Goal: Task Accomplishment & Management: Complete application form

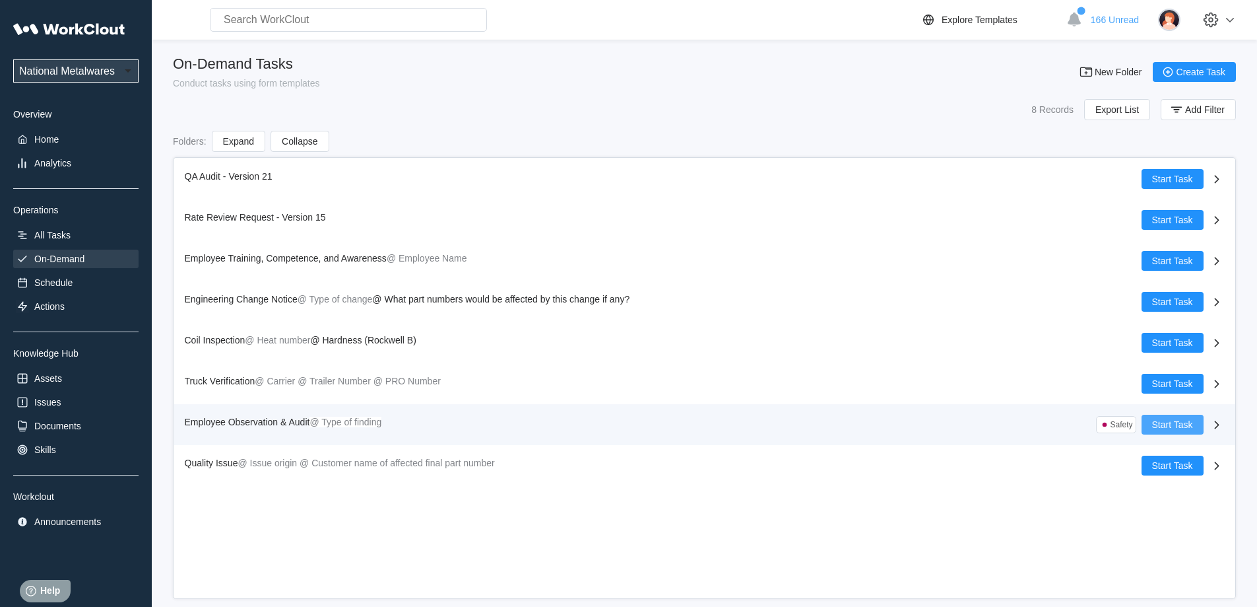
click at [1172, 425] on span "Start Task" at bounding box center [1172, 424] width 41 height 9
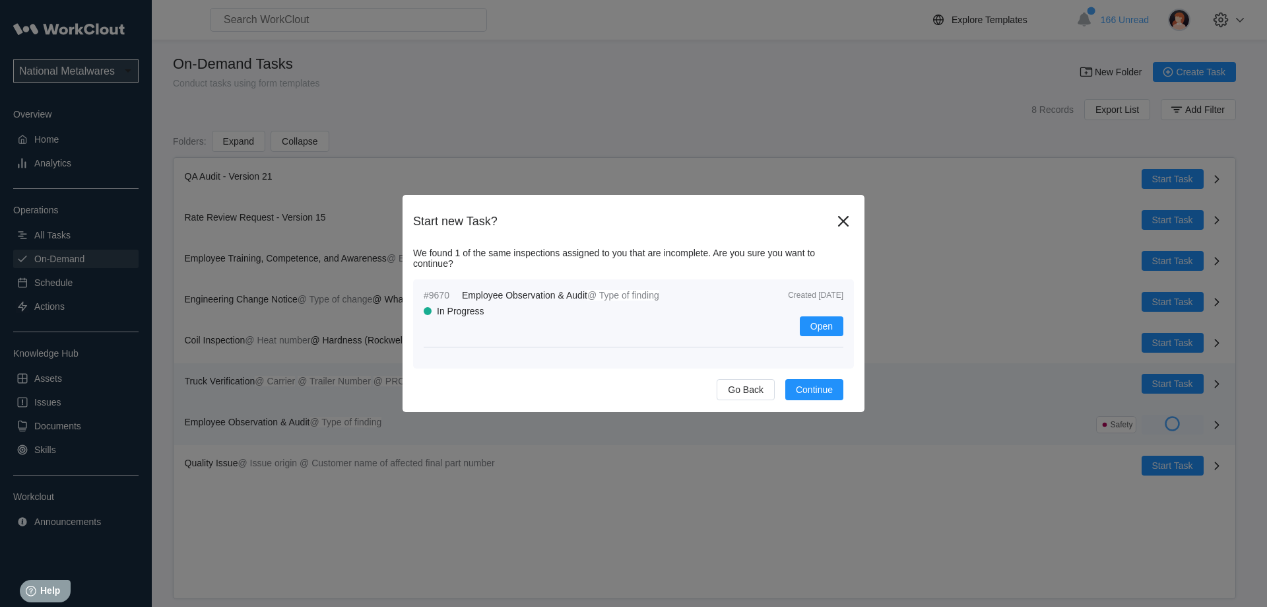
click at [803, 389] on span "Continue" at bounding box center [814, 389] width 37 height 9
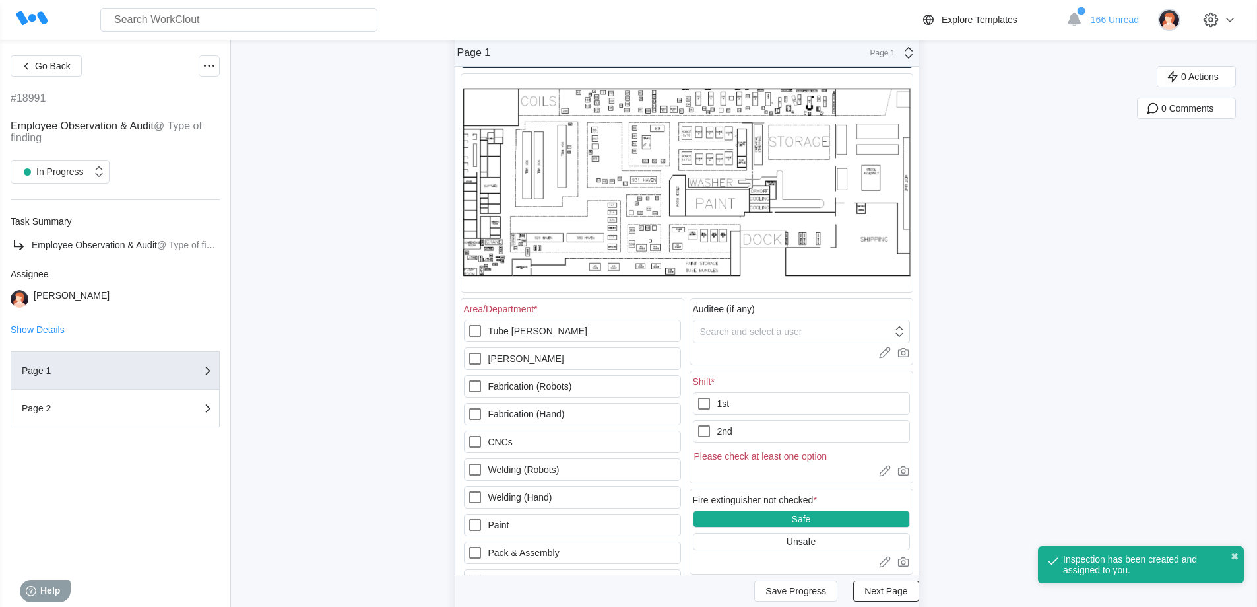
scroll to position [132, 0]
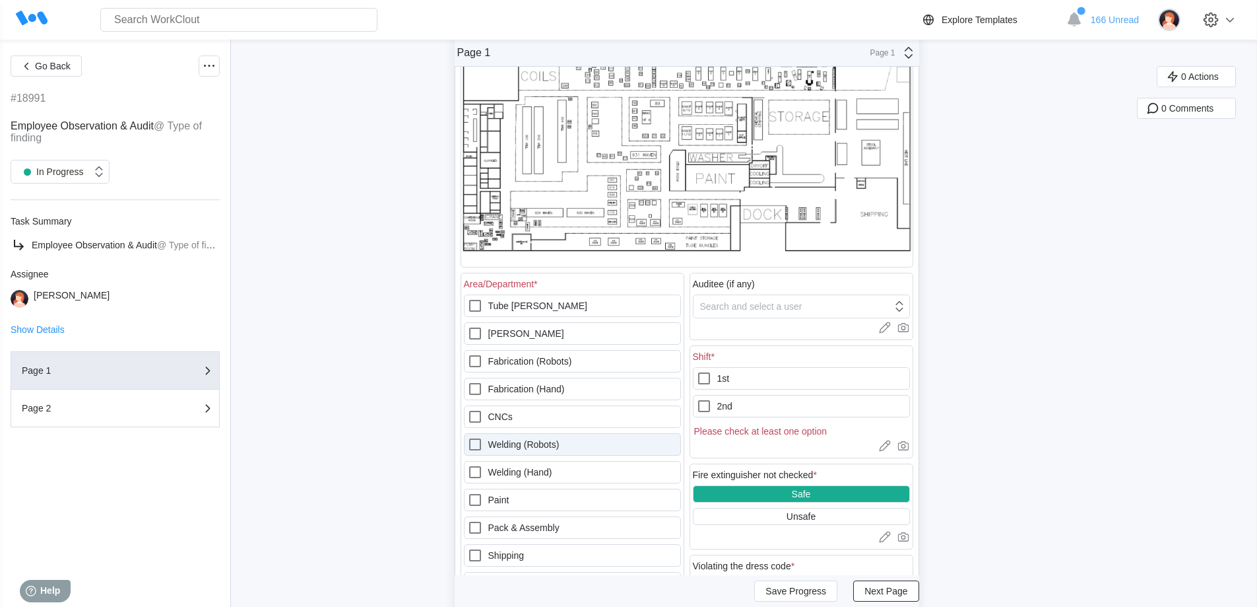
click at [477, 443] on icon at bounding box center [475, 444] width 16 height 16
click at [468, 437] on \(Robots\) "Welding (Robots)" at bounding box center [467, 436] width 1 height 1
checkbox \(Robots\) "true"
click at [706, 377] on icon at bounding box center [704, 378] width 16 height 16
click at [697, 371] on input "1st" at bounding box center [696, 370] width 1 height 1
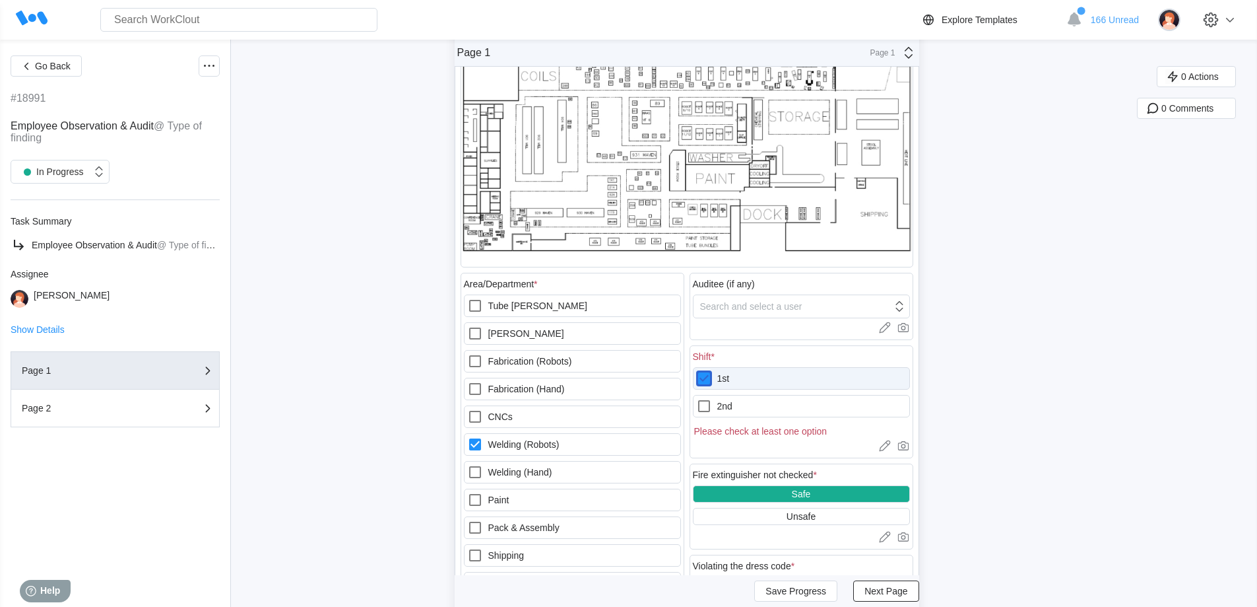
checkbox input "true"
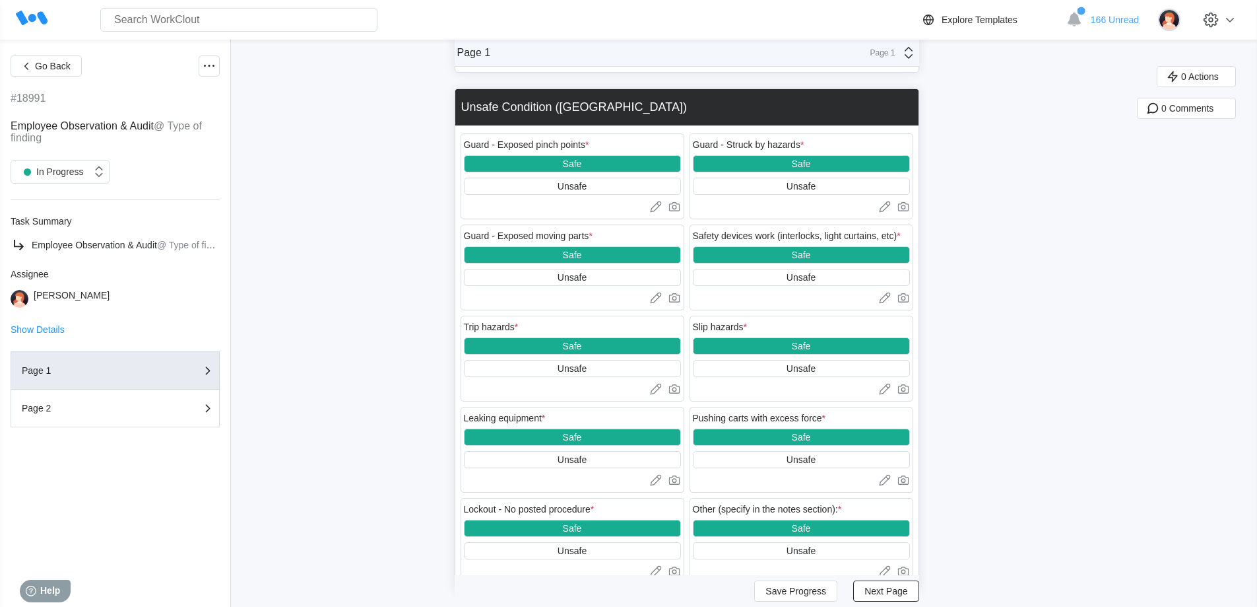
scroll to position [1671, 0]
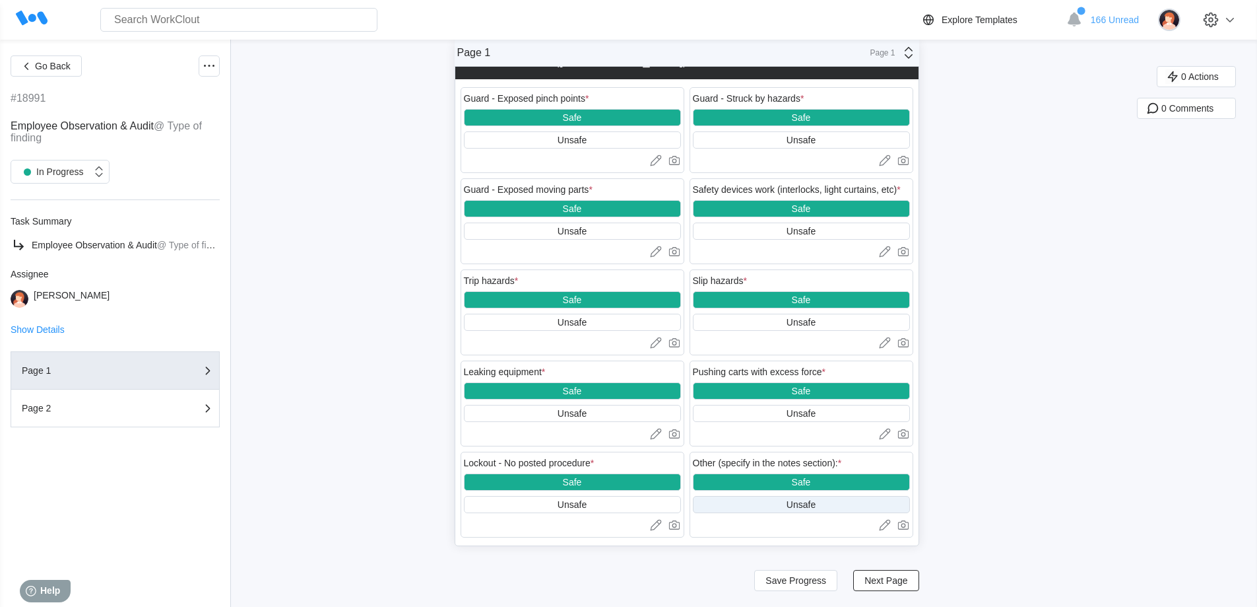
click at [800, 507] on div "Unsafe" at bounding box center [801, 504] width 29 height 11
click at [799, 507] on div "Unsafe" at bounding box center [801, 504] width 29 height 11
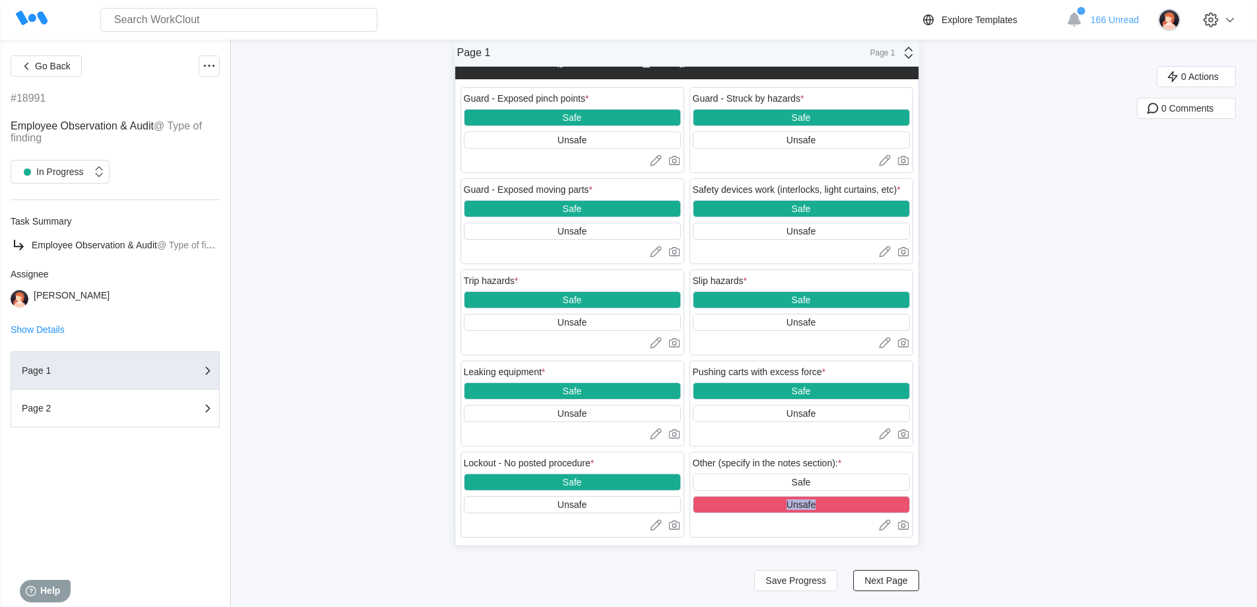
click at [834, 501] on div "Unsafe" at bounding box center [801, 504] width 217 height 17
click at [884, 527] on icon at bounding box center [884, 524] width 13 height 13
click at [708, 541] on textarea at bounding box center [801, 547] width 217 height 26
type textarea "H"
type textarea "x"
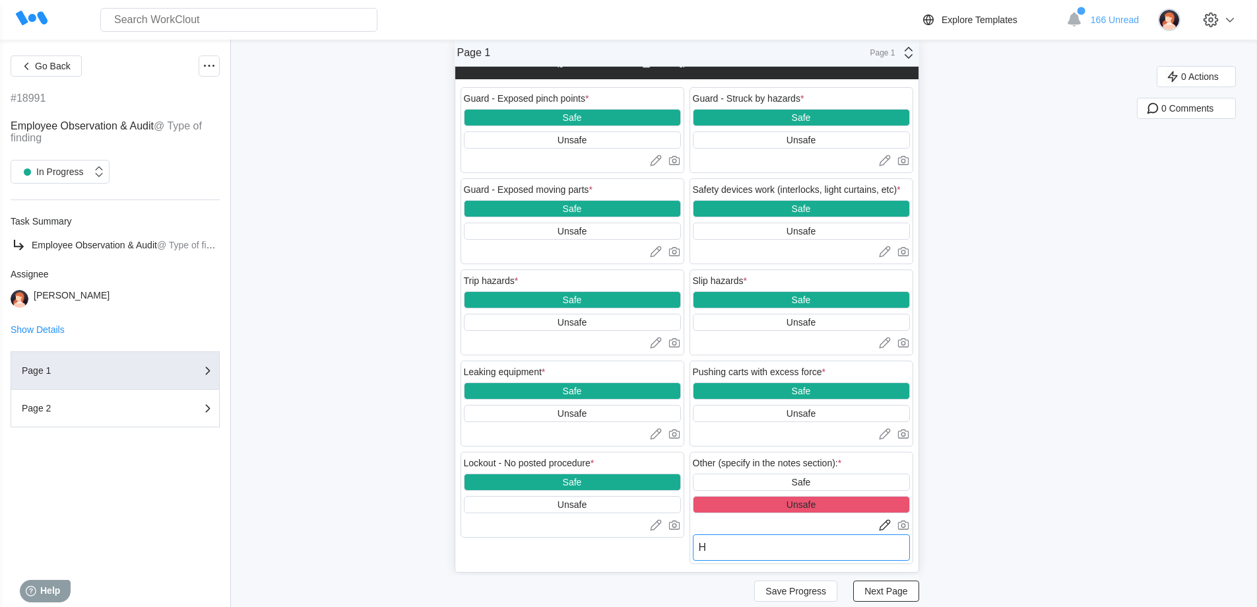
type textarea "HO"
type textarea "x"
type textarea "HON"
type textarea "x"
type textarea "HOND"
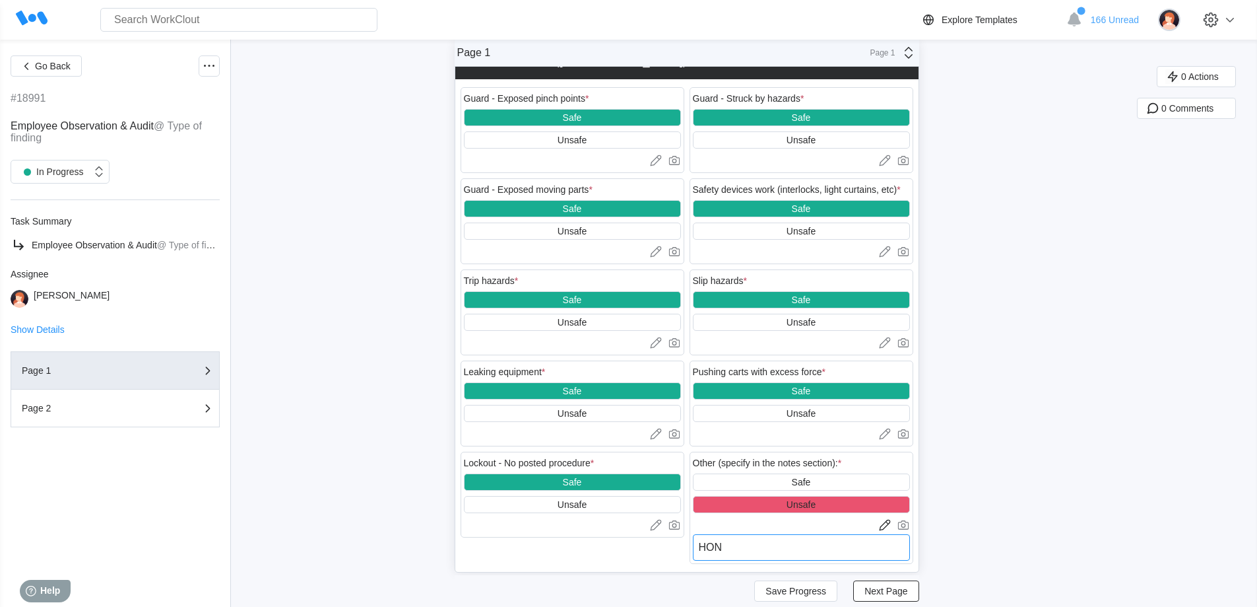
type textarea "x"
type textarea "HONDA"
type textarea "x"
type textarea "HONDA"
type textarea "x"
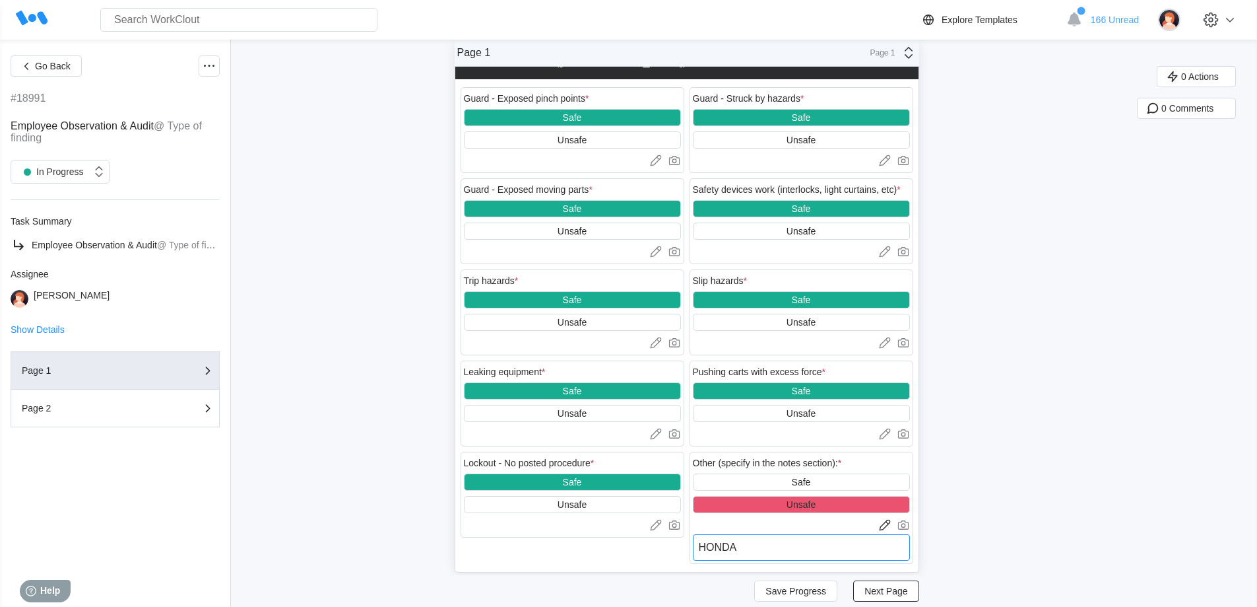
type textarea "HONDA T"
type textarea "x"
type textarea "HONDA TO"
type textarea "x"
type textarea "HONDA TOT"
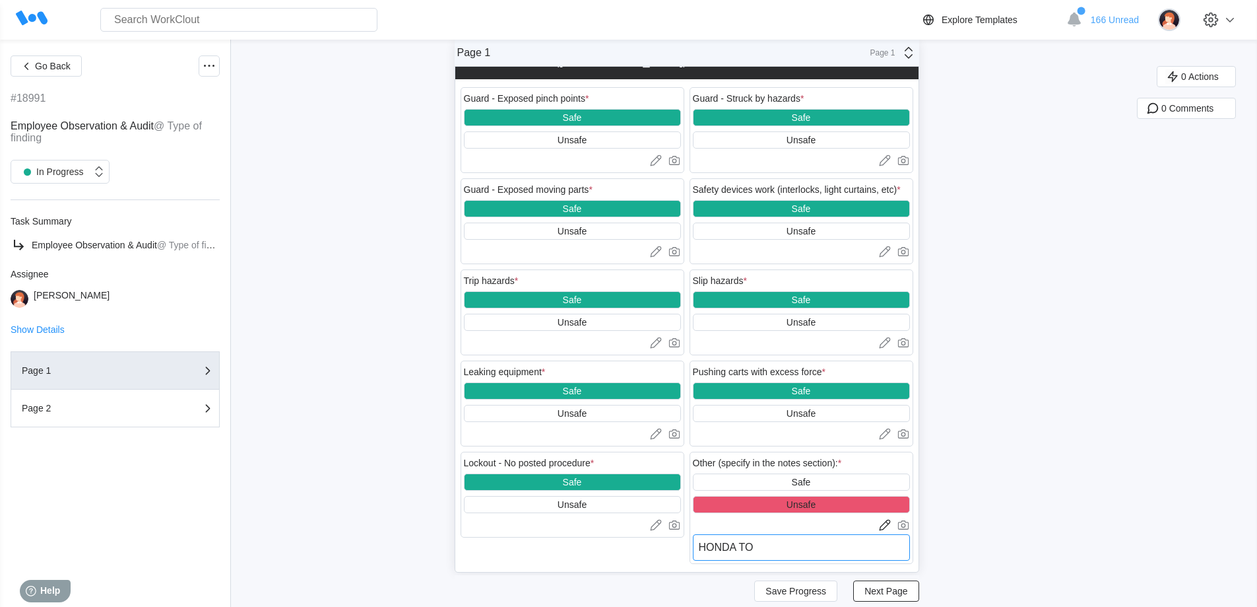
type textarea "x"
type textarea "HONDA TO"
type textarea "x"
type textarea "HONDA T"
type textarea "x"
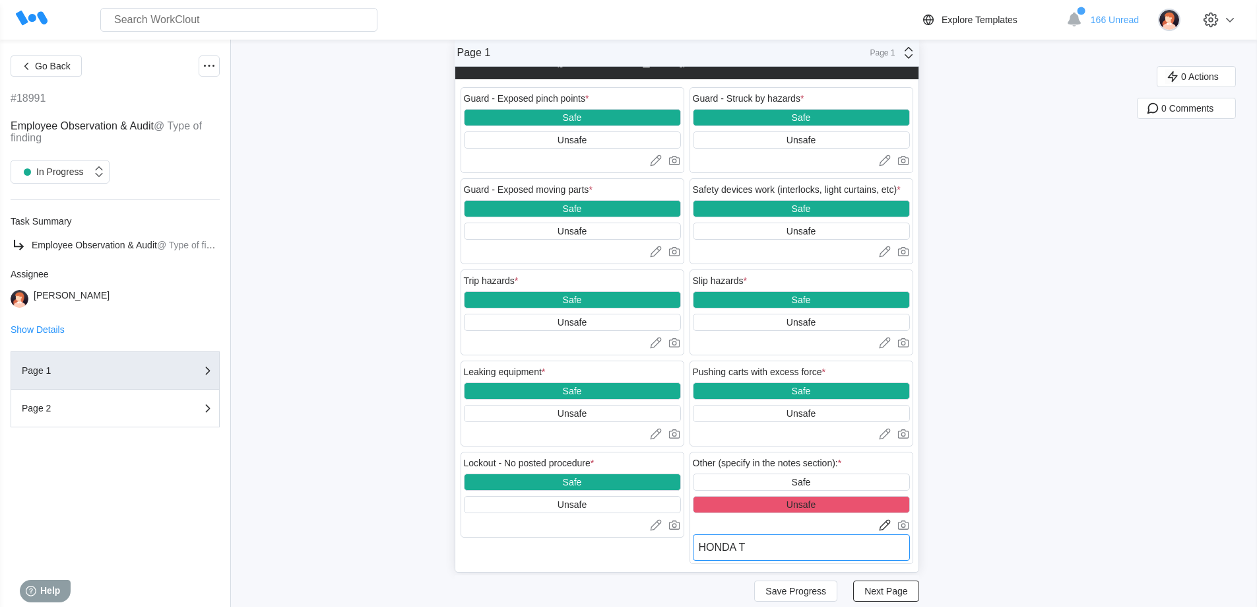
type textarea "HONDA"
type textarea "x"
type textarea "HONDA"
type textarea "x"
type textarea "HONDA"
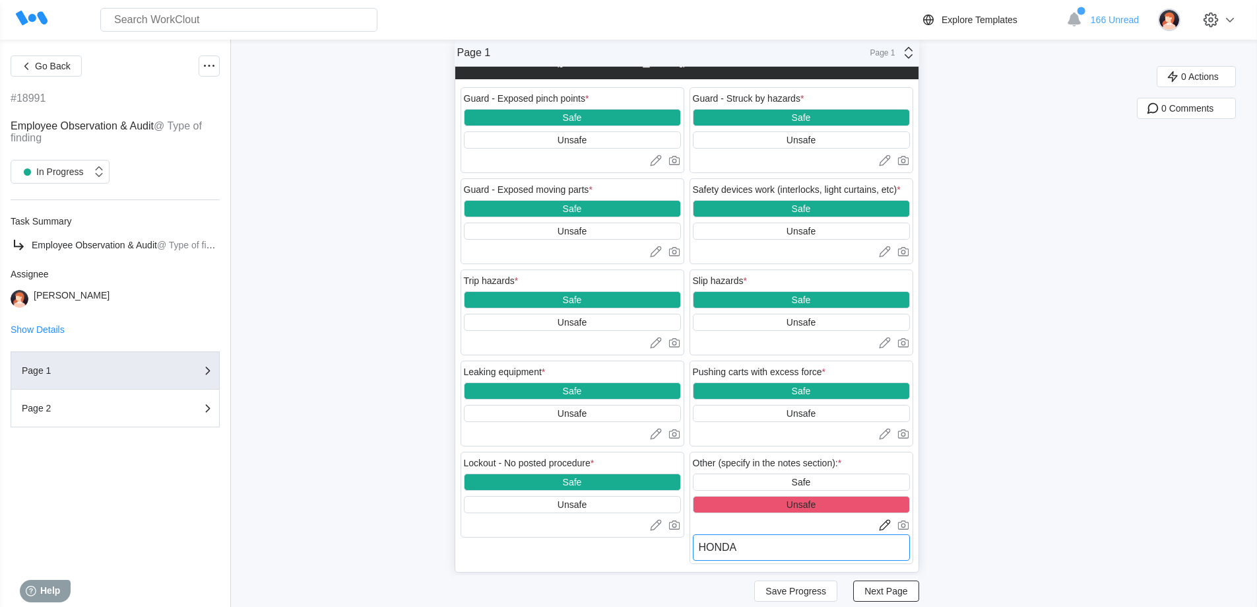
type textarea "x"
type textarea "HONDA t"
type textarea "x"
type textarea "HONDA to"
type textarea "x"
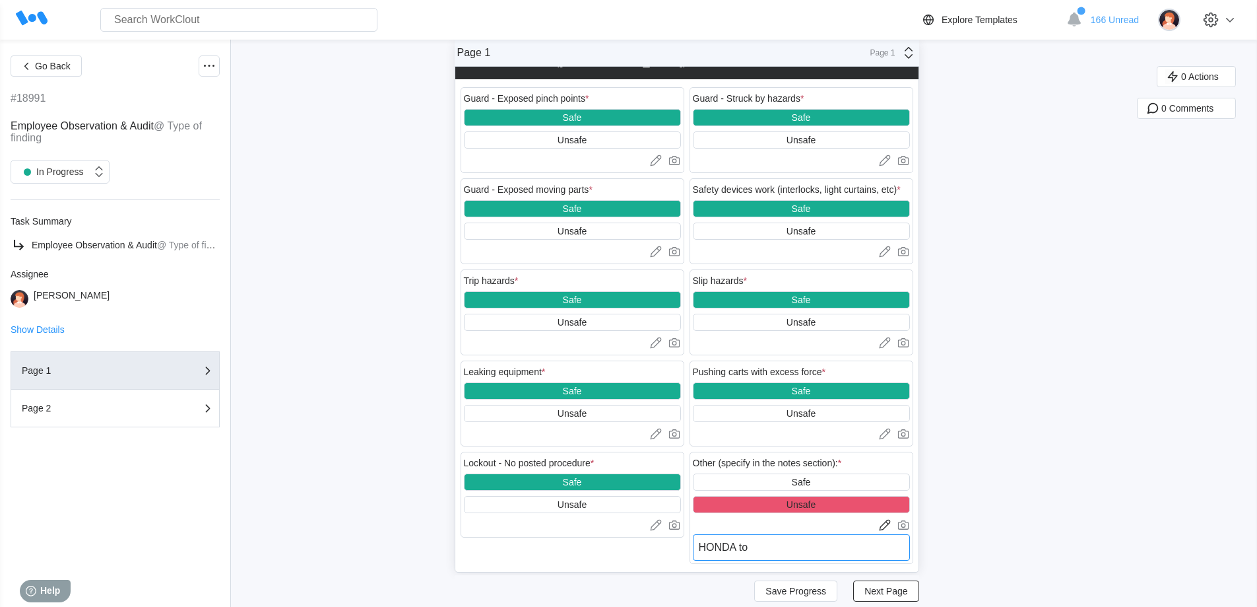
type textarea "HONDA tot"
type textarea "x"
type textarea "HONDA tote"
type textarea "x"
type textarea "HONDA tote"
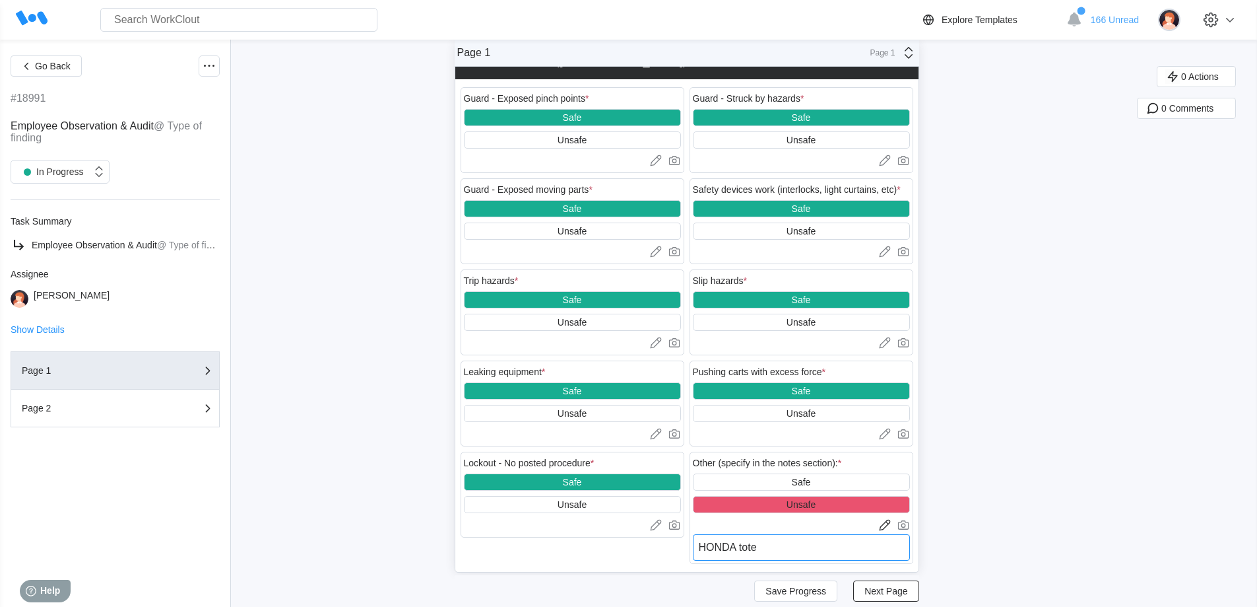
type textarea "x"
type textarea "HONDA tote n"
type textarea "x"
type textarea "HONDA tote no"
type textarea "x"
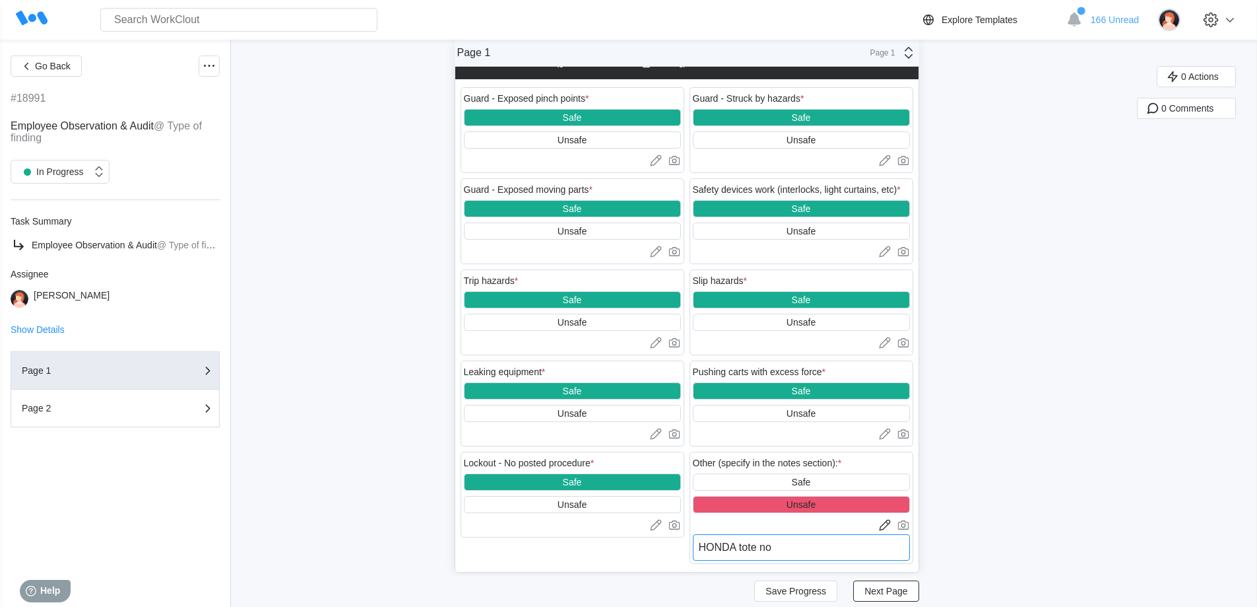
type textarea "HONDA tote not"
type textarea "x"
type textarea "HONDA tote not"
type textarea "x"
type textarea "HONDA tote not s"
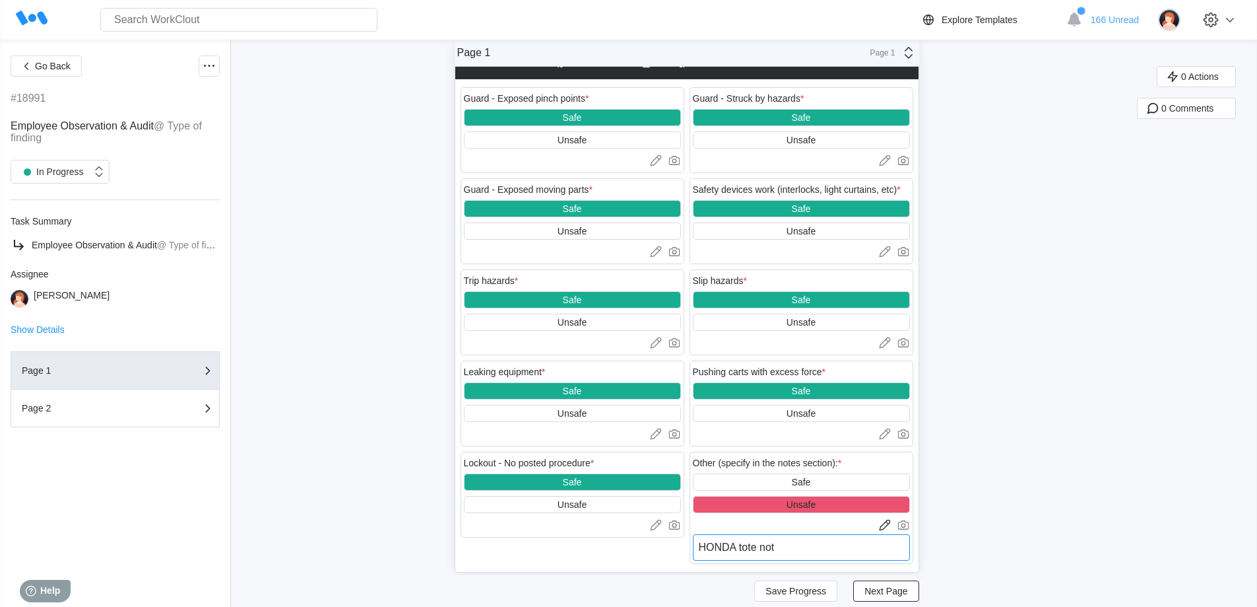
type textarea "x"
type textarea "HONDA tote not se"
type textarea "x"
type textarea "HONDA tote not sec"
type textarea "x"
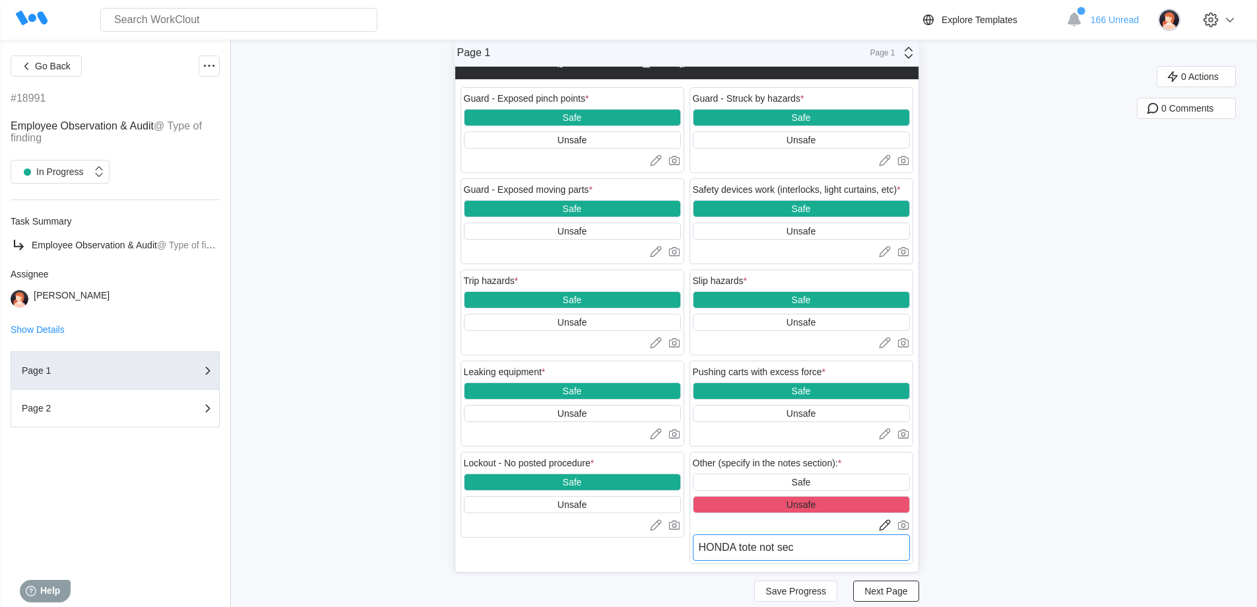
type textarea "HONDA tote not secu"
type textarea "x"
type textarea "HONDA tote not secur"
type textarea "x"
type textarea "HONDA tote not secure"
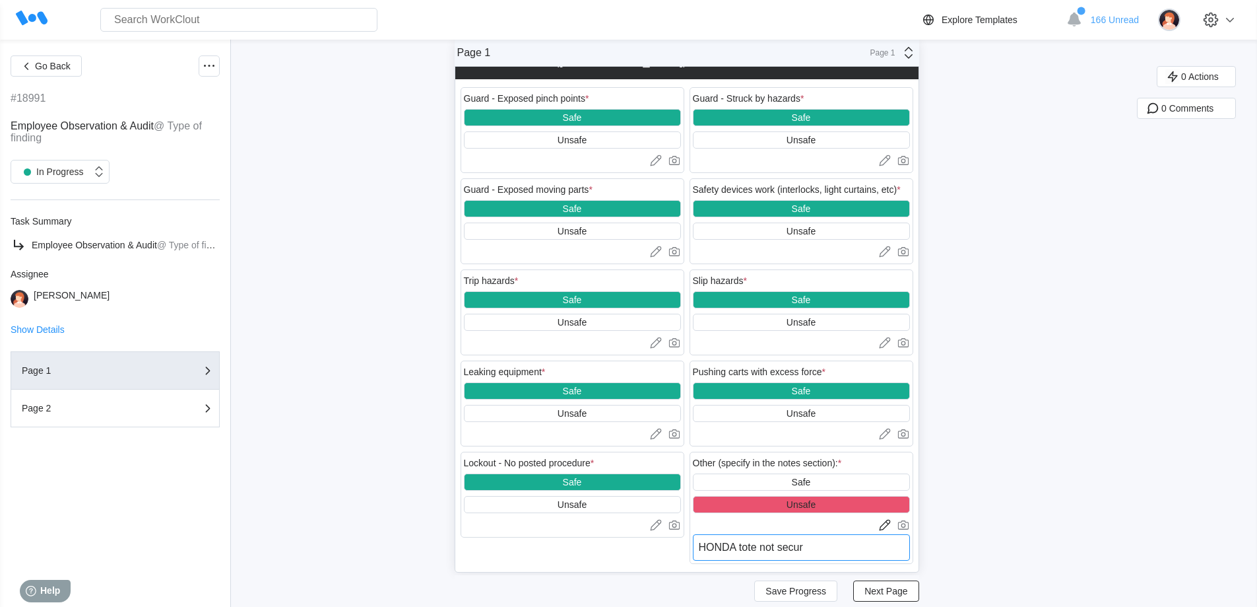
type textarea "x"
type textarea "HONDA tote not secure"
type textarea "x"
type textarea "HONDA tote not secure -"
type textarea "x"
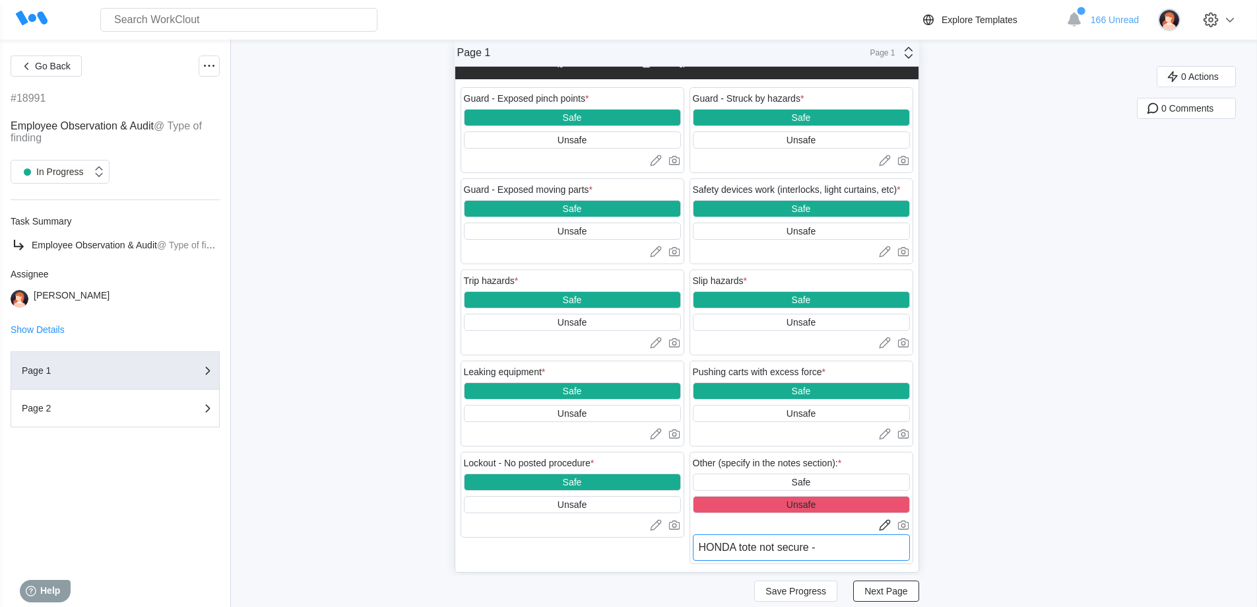
type textarea "HONDA tote not secure -"
type textarea "x"
type textarea "HONDA tote not secure - t"
type textarea "x"
type textarea "HONDA tote not secure - to"
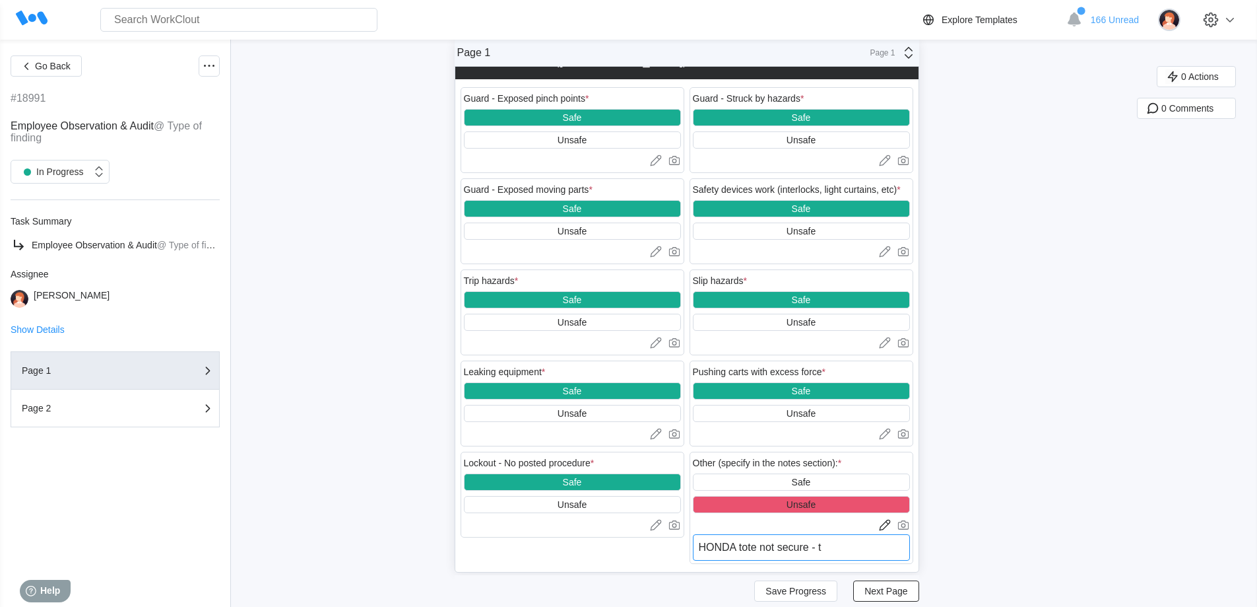
type textarea "x"
type textarea "HONDA tote not secure - tot"
type textarea "x"
type textarea "HONDA tote not secure - tote"
type textarea "x"
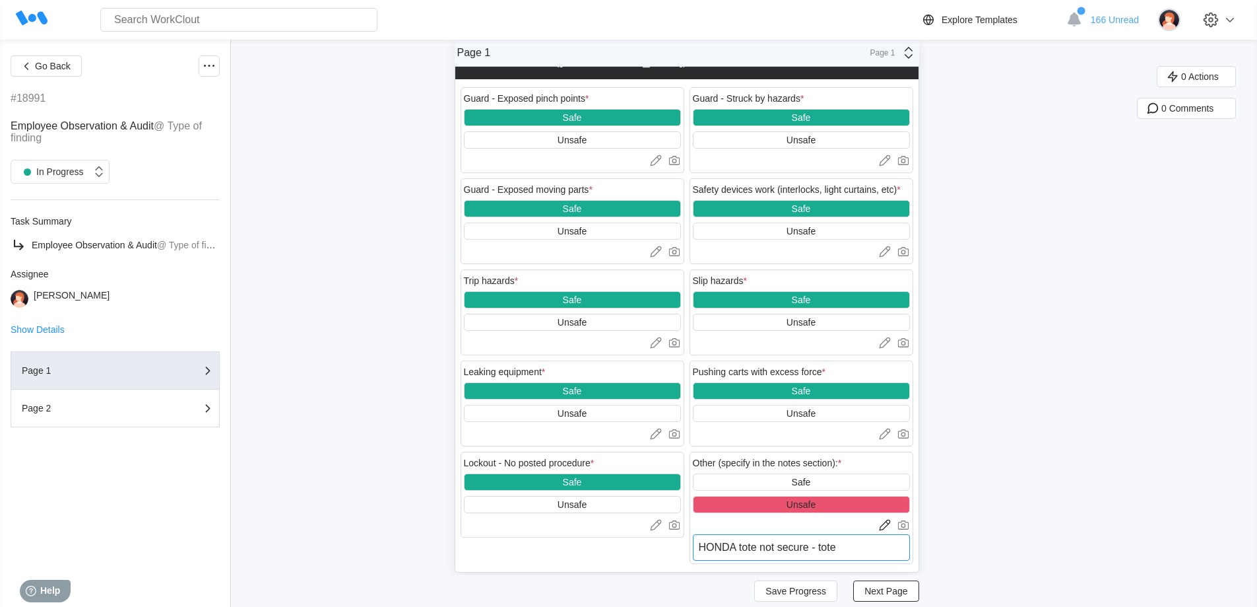
type textarea "HONDA tote not secure - tote"
type textarea "x"
type textarea "HONDA tote not secure - tote f"
type textarea "x"
type textarea "HONDA tote not secure - tote fe"
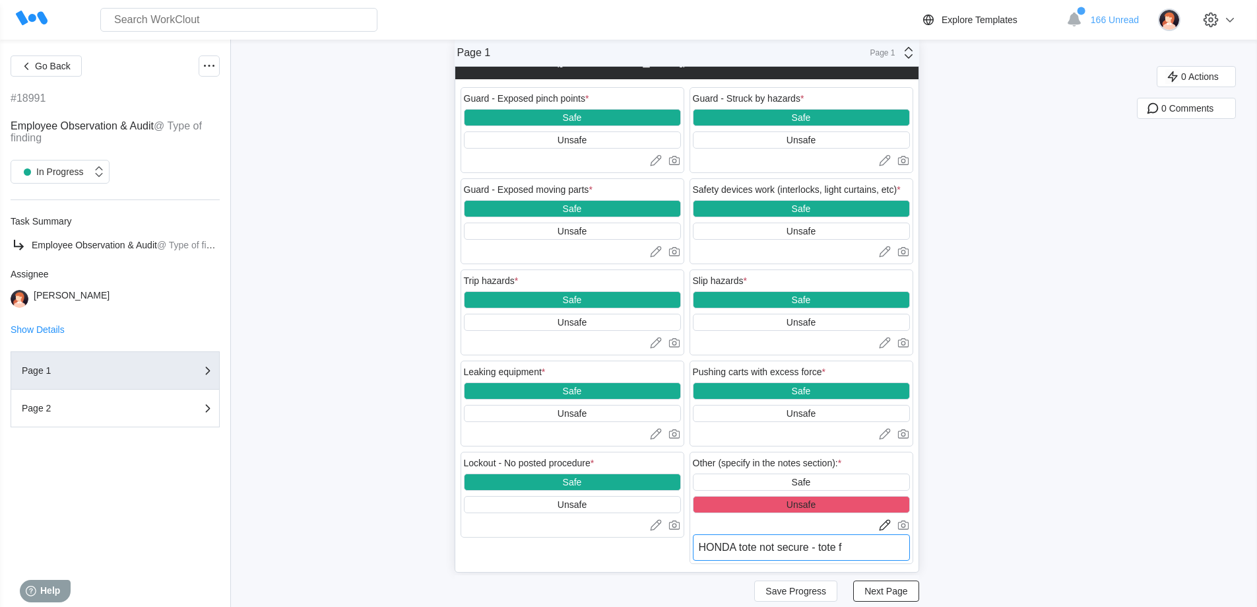
type textarea "x"
type textarea "HONDA tote not secure - tote fel"
type textarea "x"
type textarea "HONDA tote not secure - tote fell"
type textarea "x"
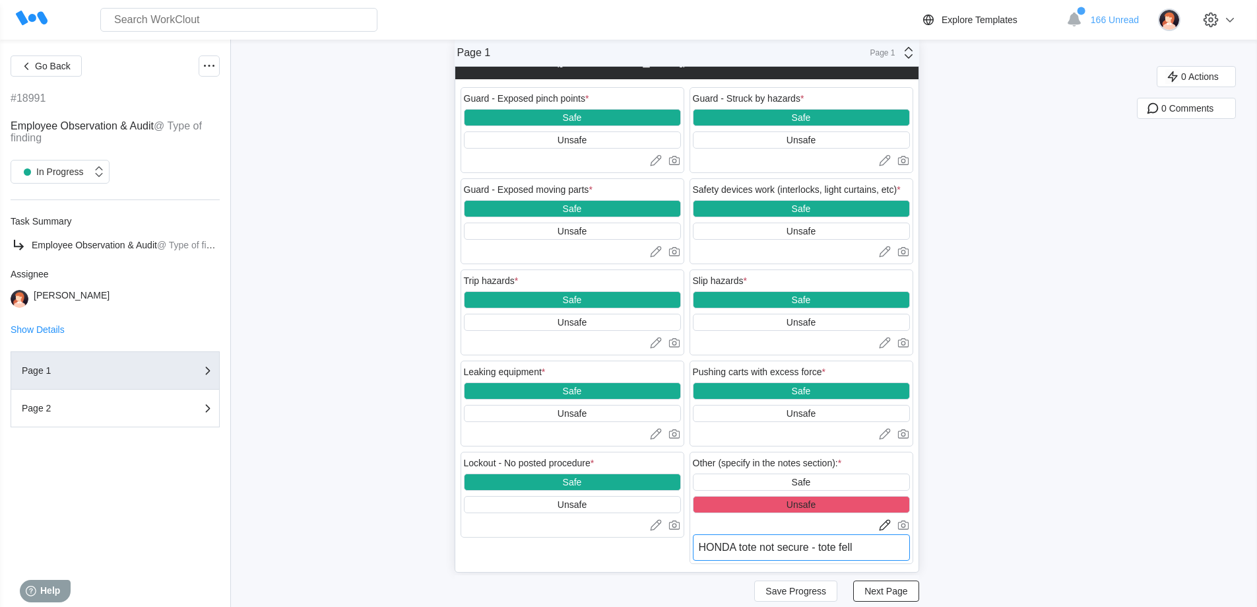
type textarea "HONDA tote not secure - tote fell"
type textarea "x"
type textarea "HONDA tote not secure - tote fell o"
type textarea "x"
type textarea "HONDA tote not secure - tote fell ov"
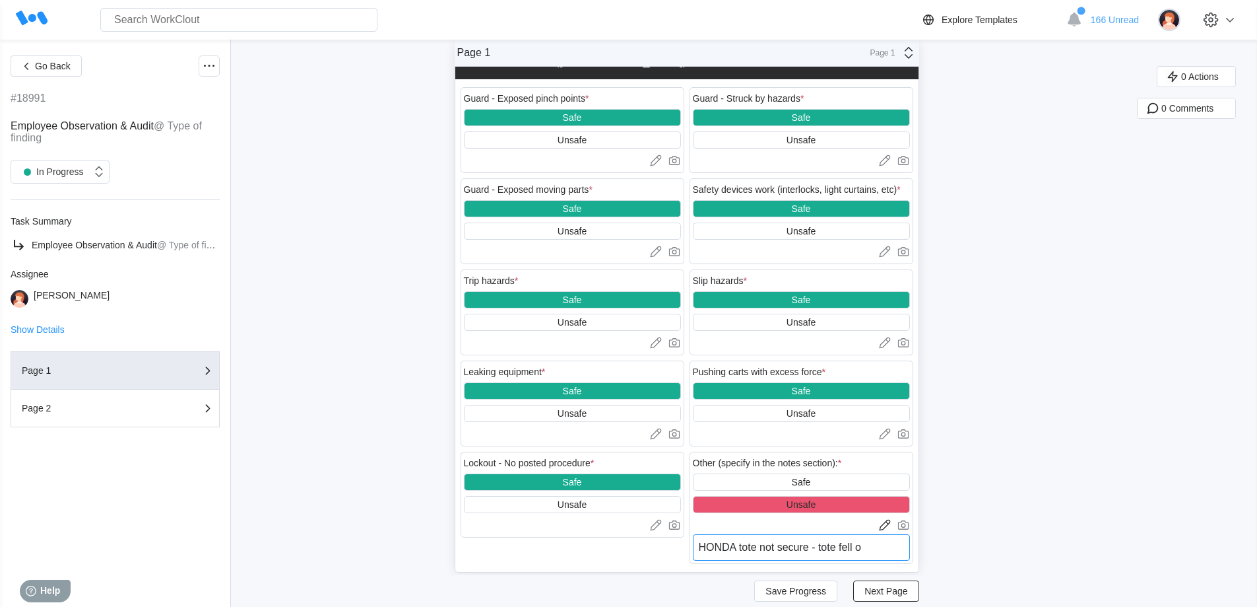
type textarea "x"
type textarea "HONDA tote not secure - tote fell ovr"
type textarea "x"
type textarea "HONDA tote not secure - tote fell ov"
type textarea "x"
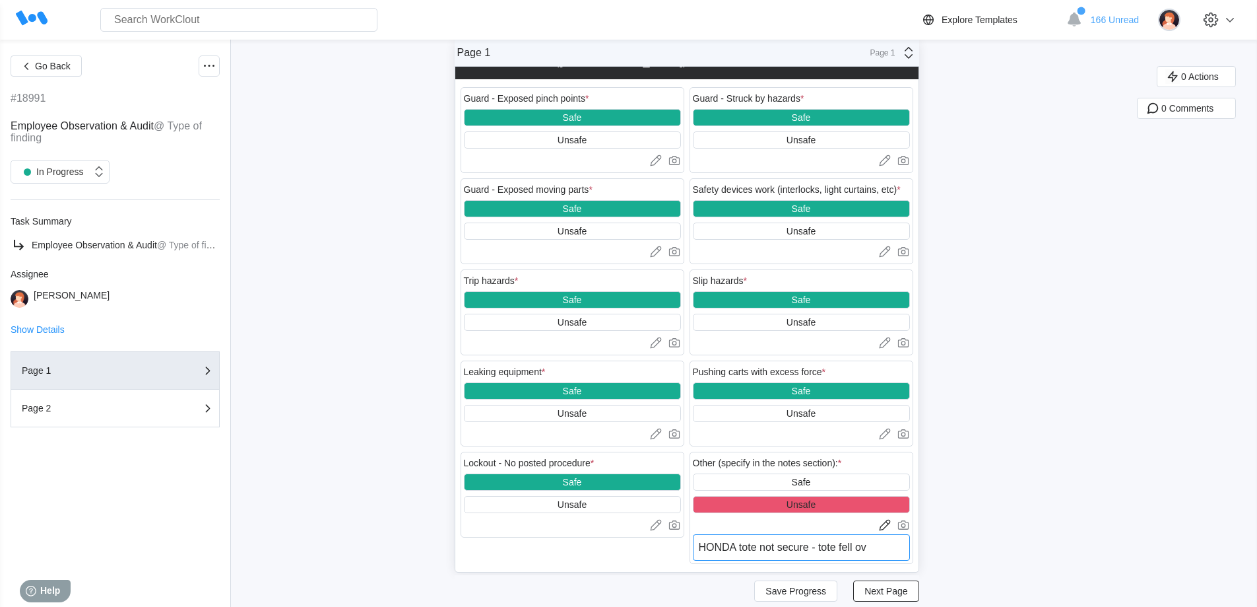
type textarea "HONDA tote not secure - tote fell ove"
type textarea "x"
type textarea "HONDA tote not secure - tote fell over"
type textarea "x"
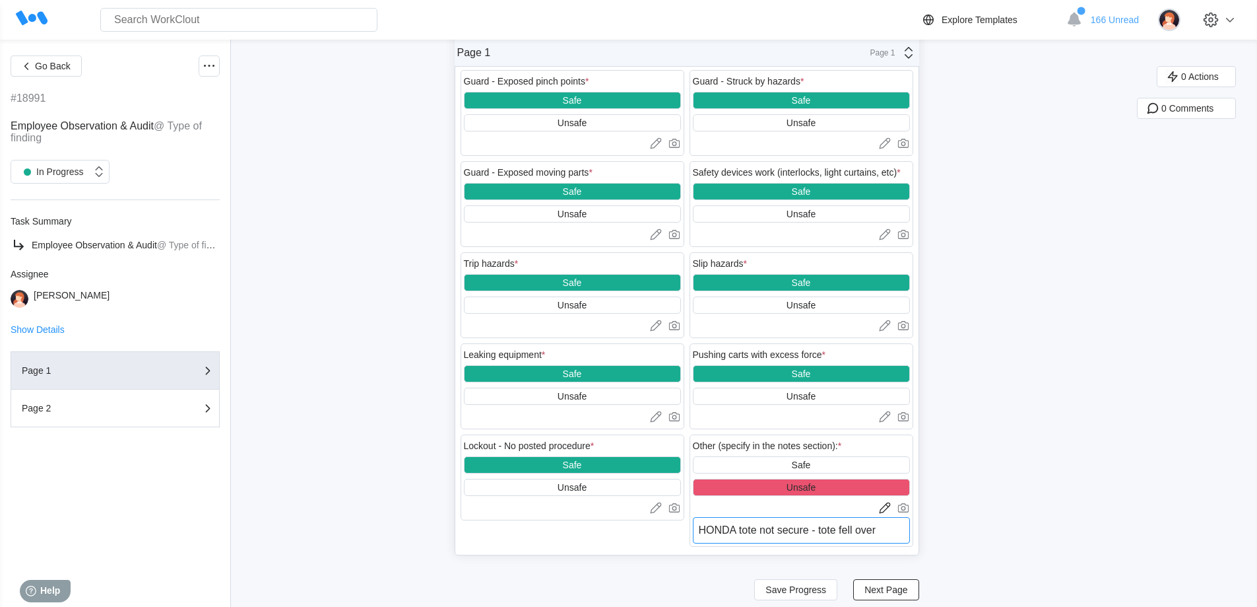
scroll to position [1698, 0]
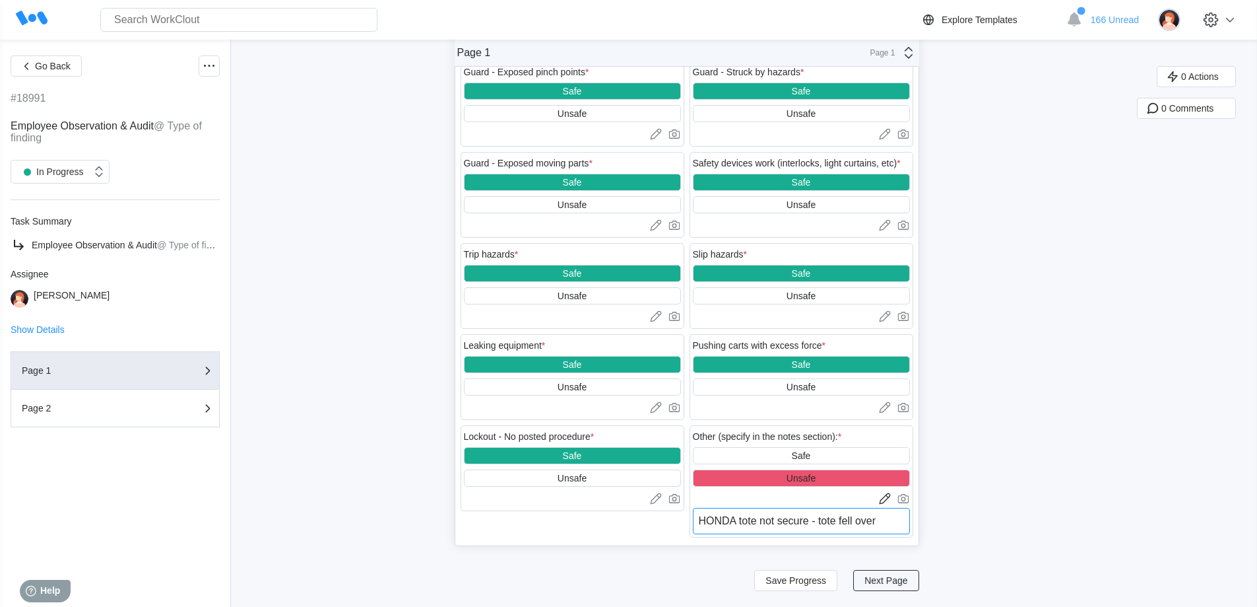
type textarea "HONDA tote not secure - tote fell over"
click at [884, 582] on span "Next Page" at bounding box center [886, 580] width 43 height 9
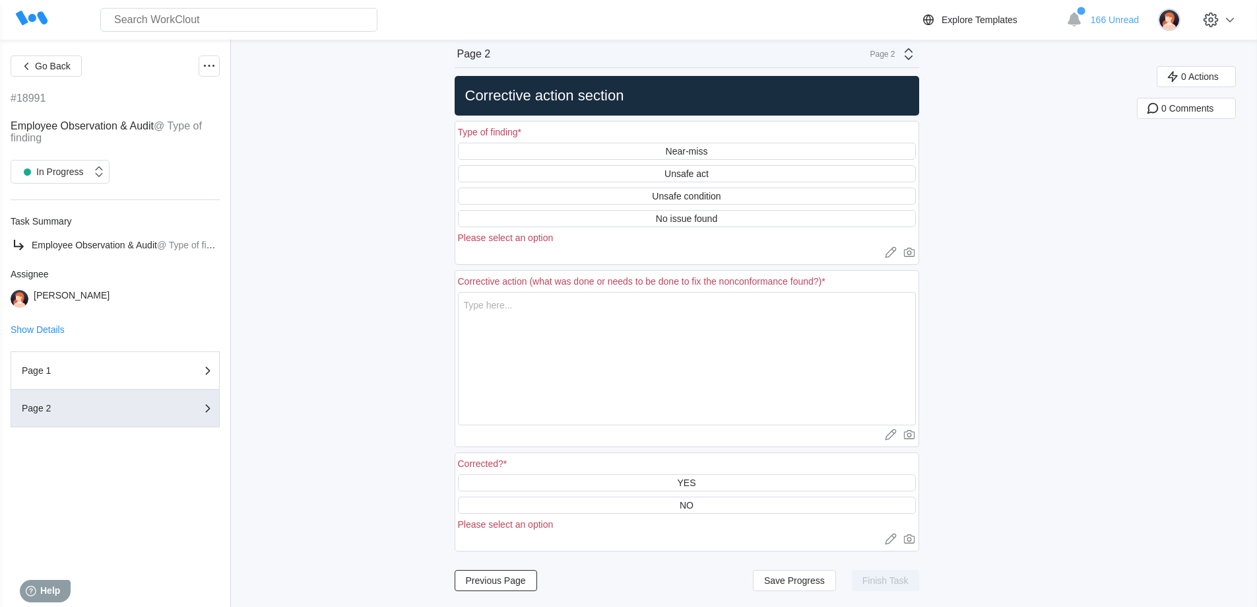
scroll to position [9, 0]
click at [677, 195] on div "Unsafe condition" at bounding box center [686, 196] width 69 height 11
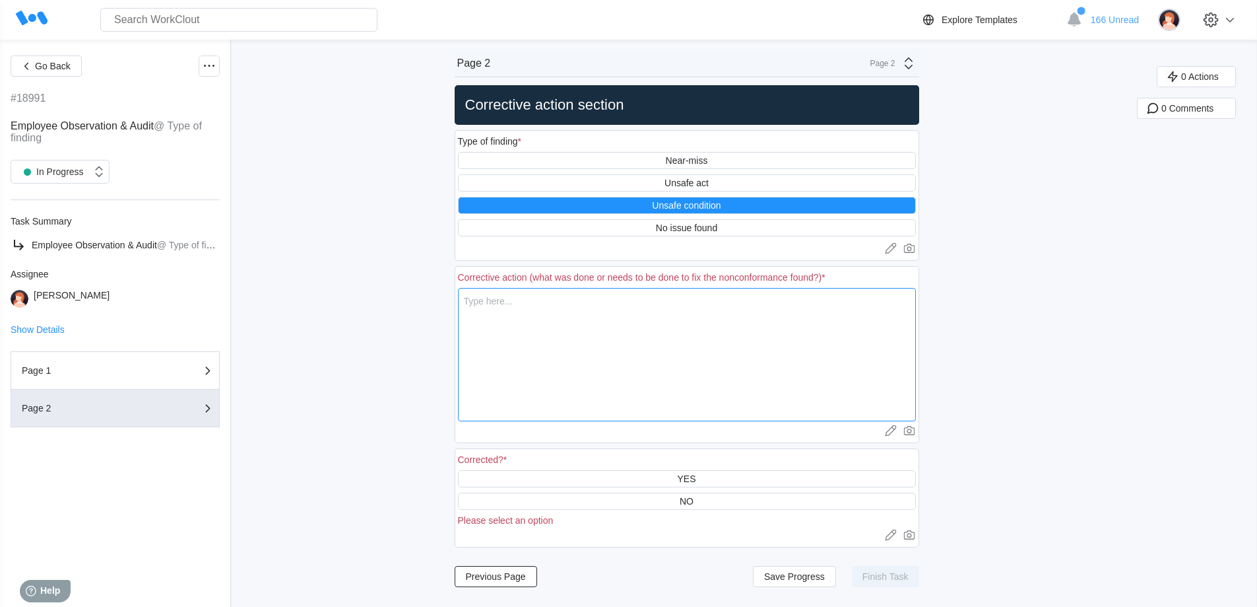
click at [472, 304] on textarea at bounding box center [687, 354] width 458 height 133
type textarea "H"
type textarea "x"
type textarea "HO"
type textarea "x"
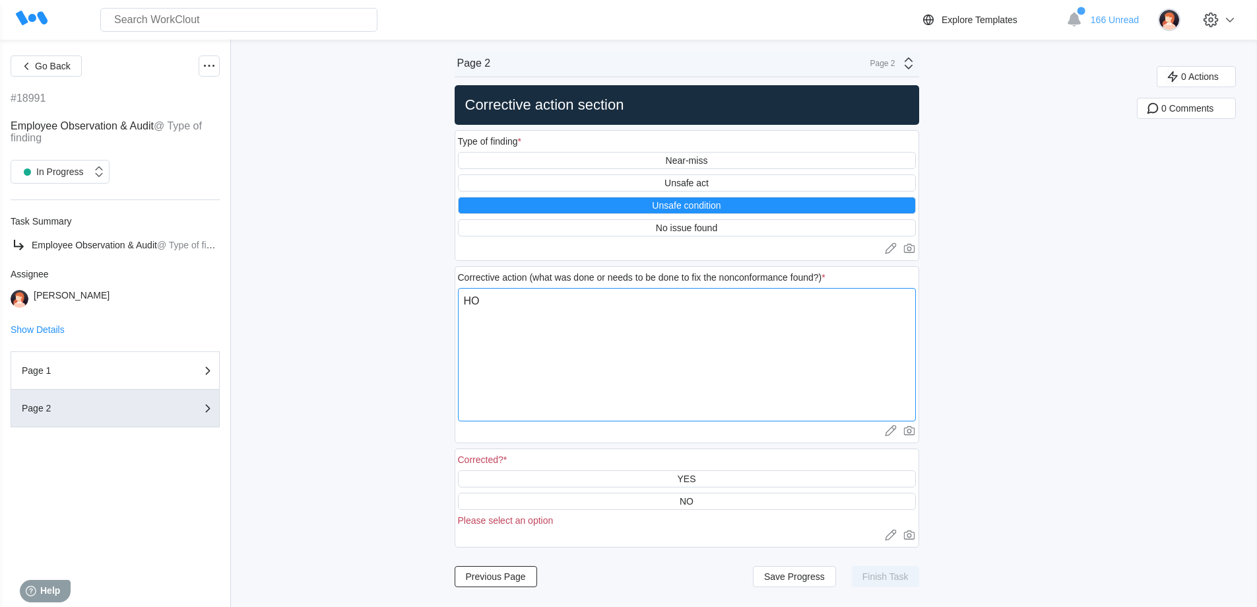
type textarea "HON"
type textarea "x"
type textarea "HOND"
type textarea "x"
type textarea "HONDA"
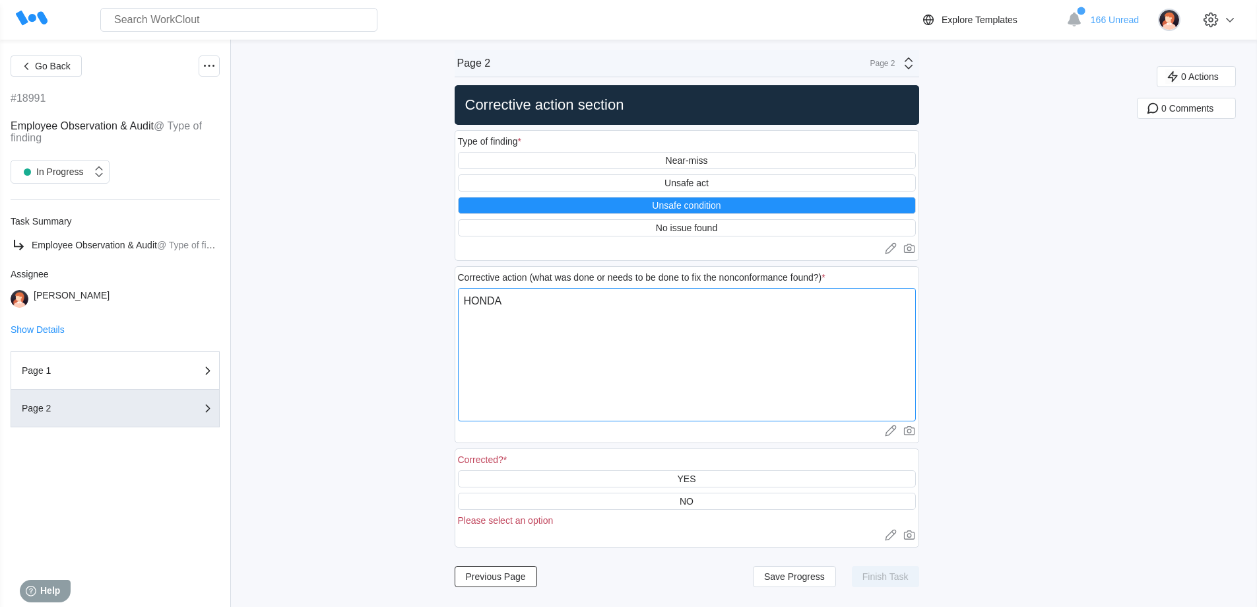
type textarea "x"
type textarea "HONDA"
type textarea "x"
click at [517, 306] on textarea "HONDA" at bounding box center [687, 354] width 458 height 133
type textarea "HONDA t"
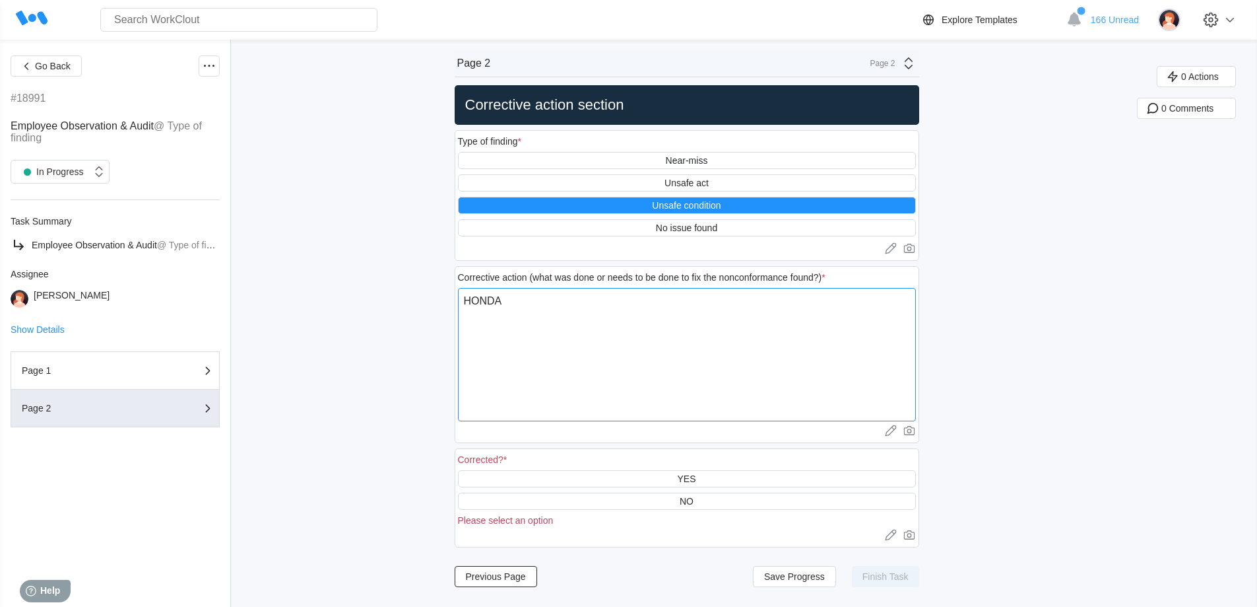
type textarea "x"
type textarea "HONDA to"
type textarea "x"
type textarea "HONDA tot"
type textarea "x"
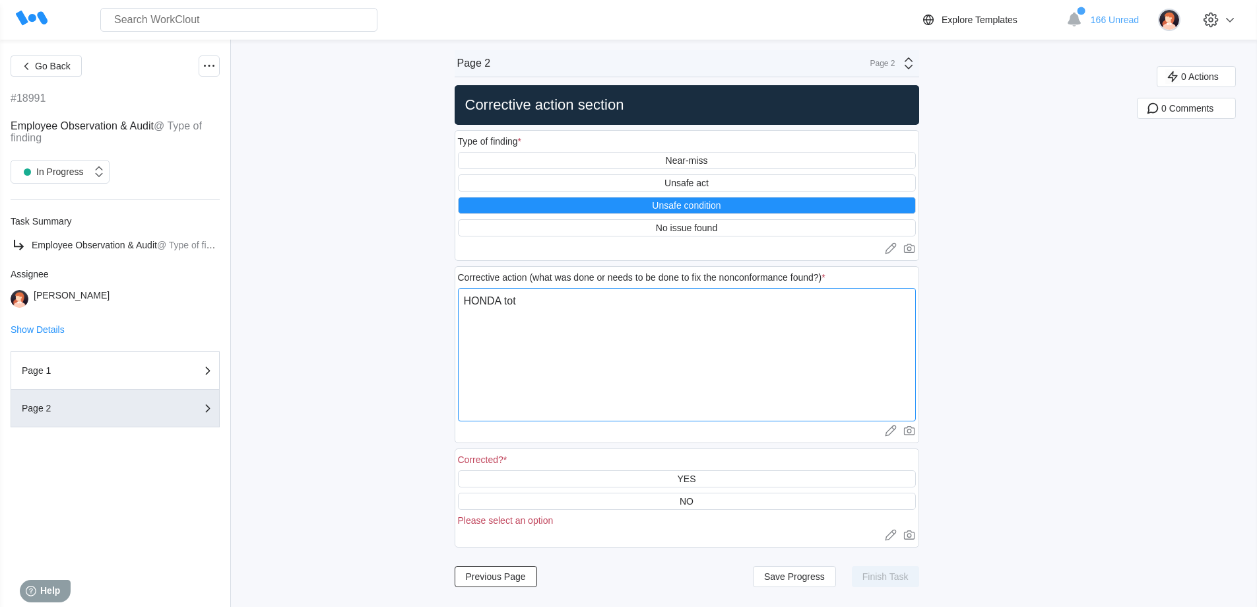
type textarea "HONDA tote"
type textarea "x"
type textarea "HONDA totes"
type textarea "x"
type textarea "HONDA totes"
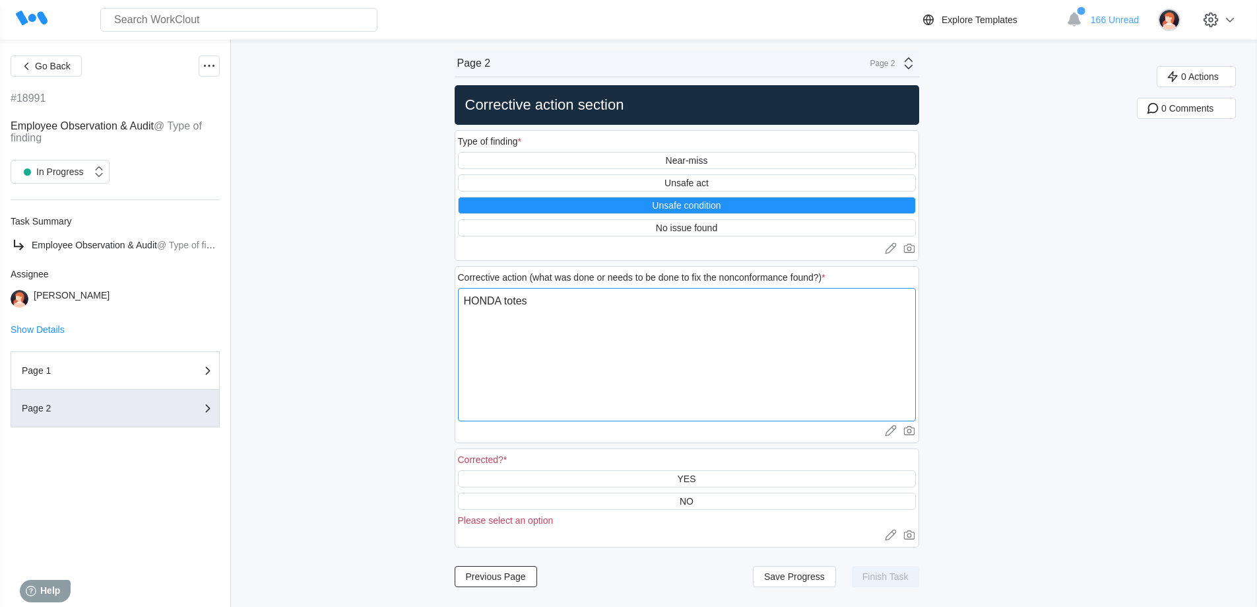
type textarea "x"
type textarea "HONDA totes m"
type textarea "x"
type textarea "HONDA totes mu"
type textarea "x"
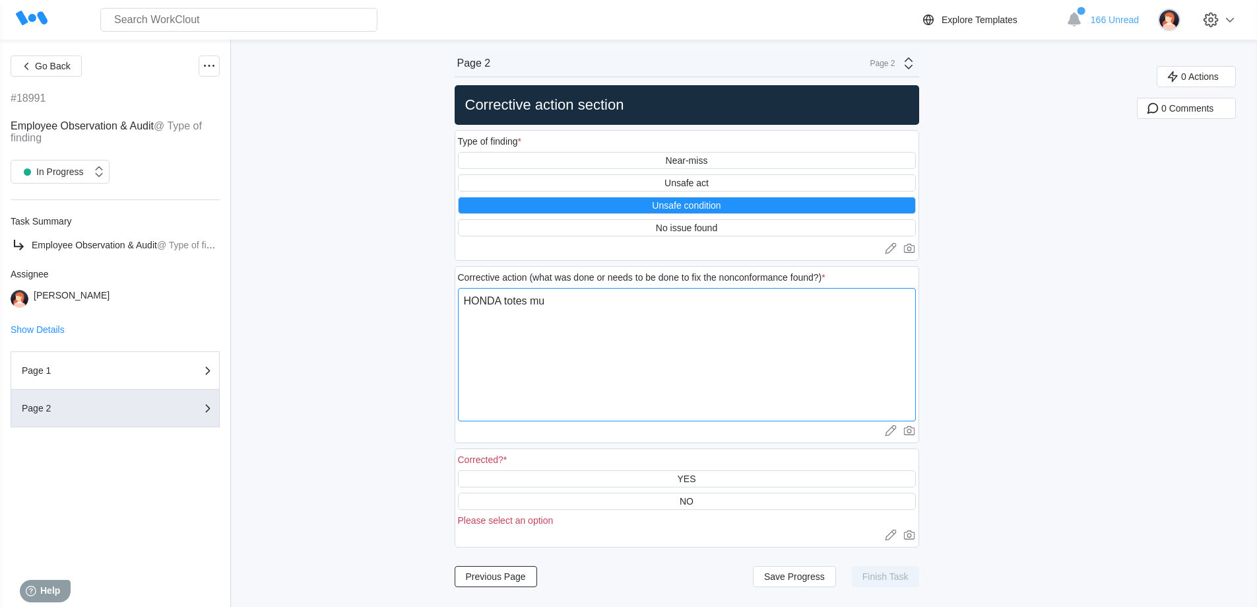
type textarea "HONDA totes mus"
type textarea "x"
type textarea "HONDA totes must"
type textarea "x"
type textarea "HONDA totes must"
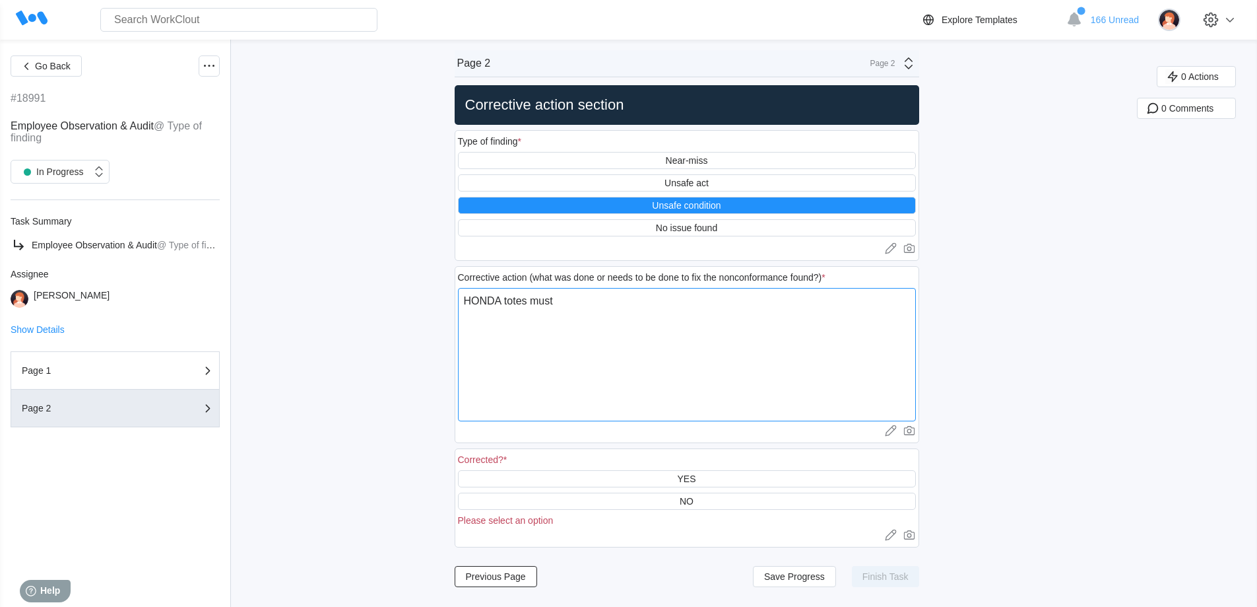
type textarea "x"
type textarea "HONDA totes must b"
type textarea "x"
type textarea "HONDA totes must be"
type textarea "x"
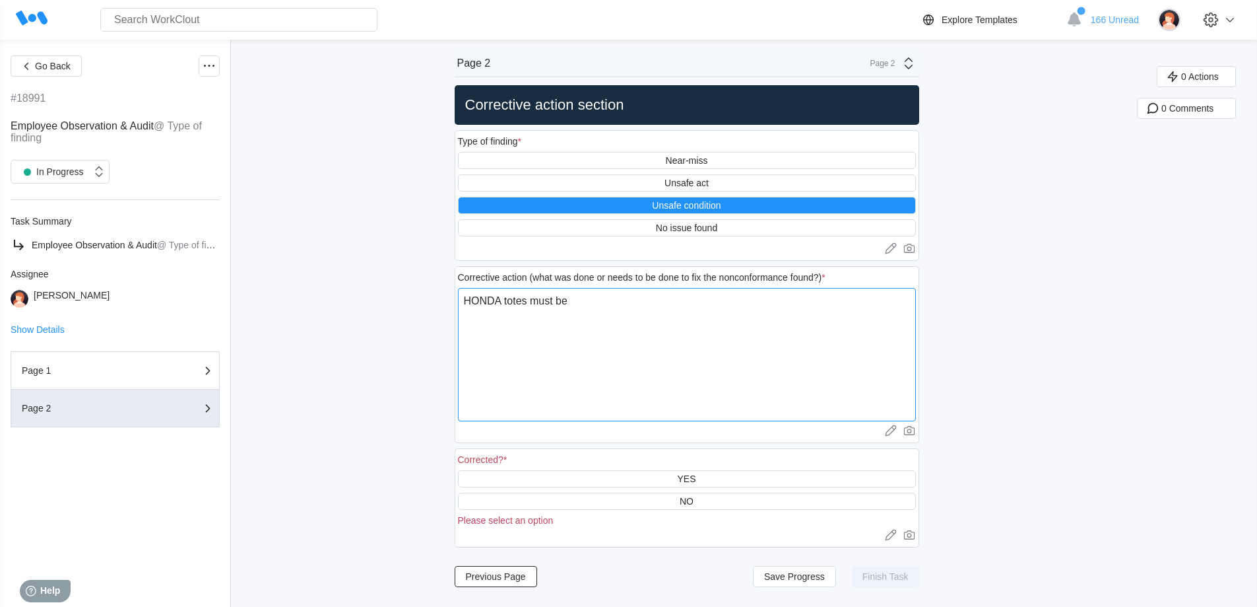
type textarea "HONDA totes must be"
type textarea "x"
type textarea "HONDA totes must be l"
type textarea "x"
type textarea "HONDA totes must be lo"
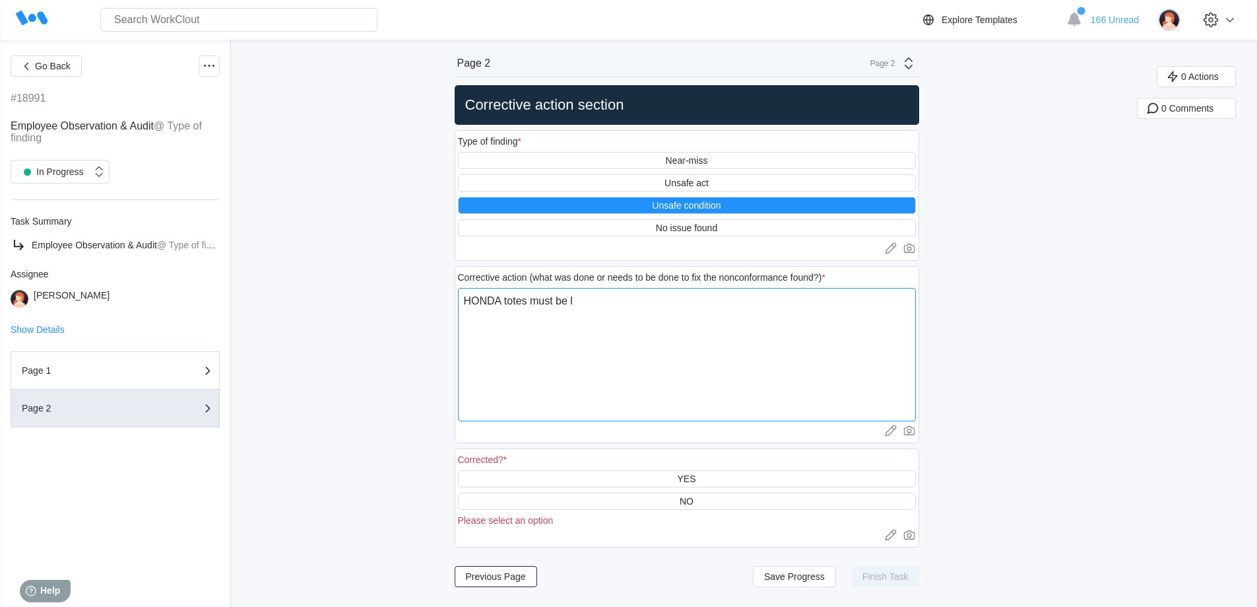
type textarea "x"
type textarea "HONDA totes must be loc"
type textarea "x"
type textarea "HONDA totes must be lock"
type textarea "x"
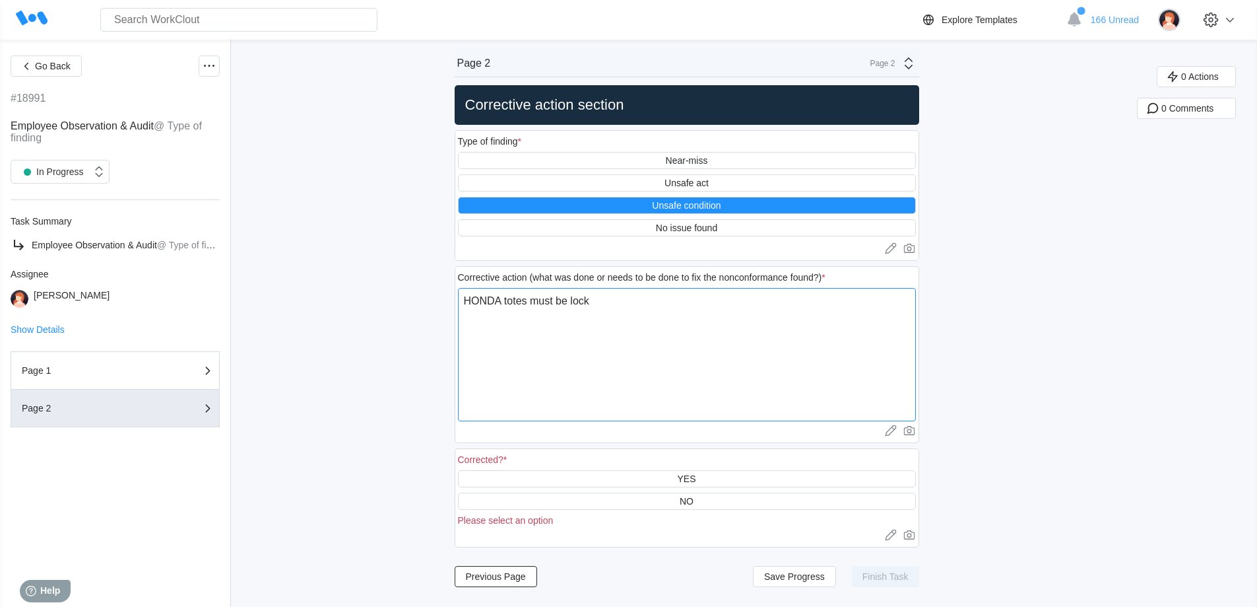
type textarea "HONDA totes must be [PERSON_NAME]"
type textarea "x"
type textarea "HONDA totes must be locked"
type textarea "x"
type textarea "HONDA totes must be locked"
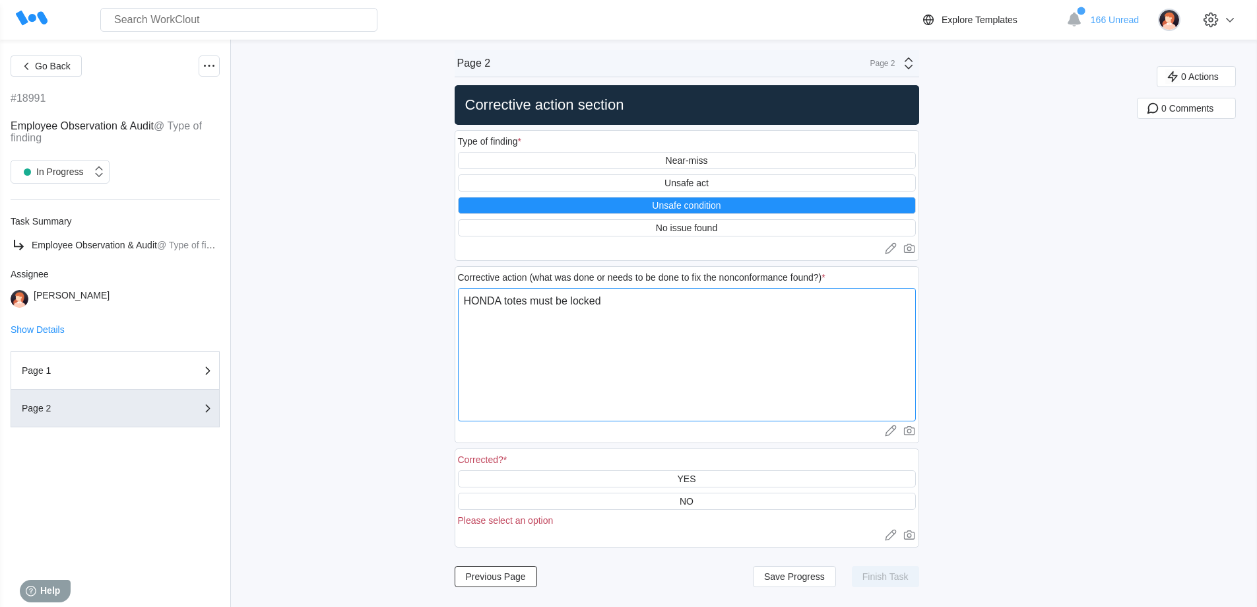
type textarea "x"
type textarea "HONDA totes must be locked i"
type textarea "x"
type textarea "HONDA totes must be locked in"
type textarea "x"
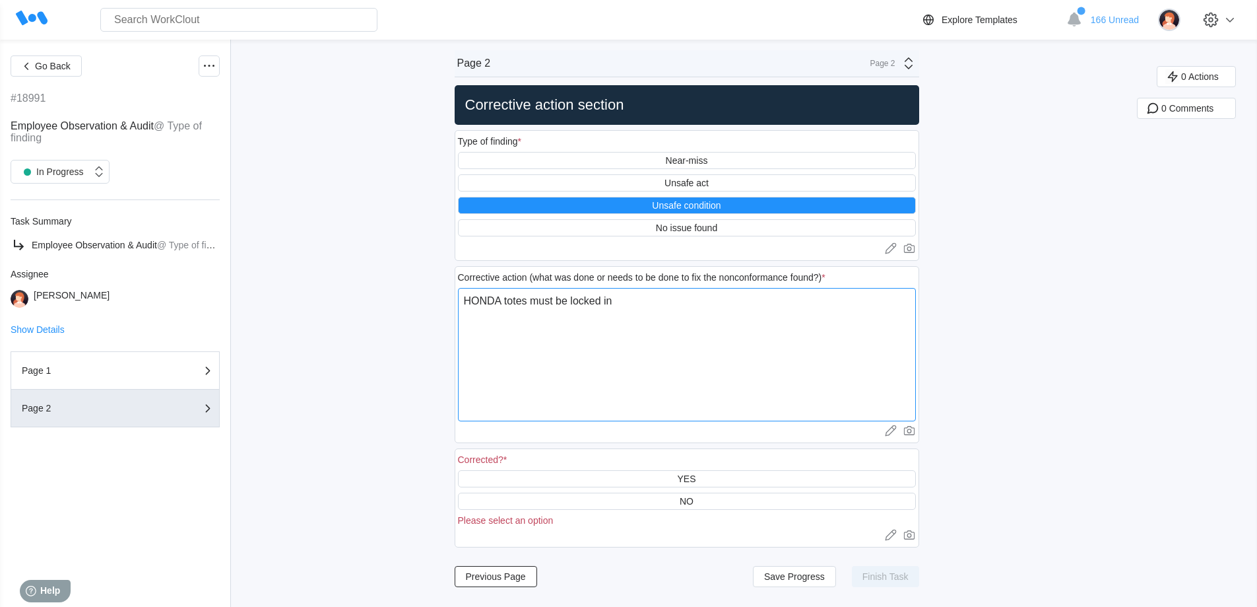
type textarea "HONDA totes must be locked in"
type textarea "x"
type textarea "HONDA totes must be locked in o"
type textarea "x"
type textarea "HONDA totes must be locked in on"
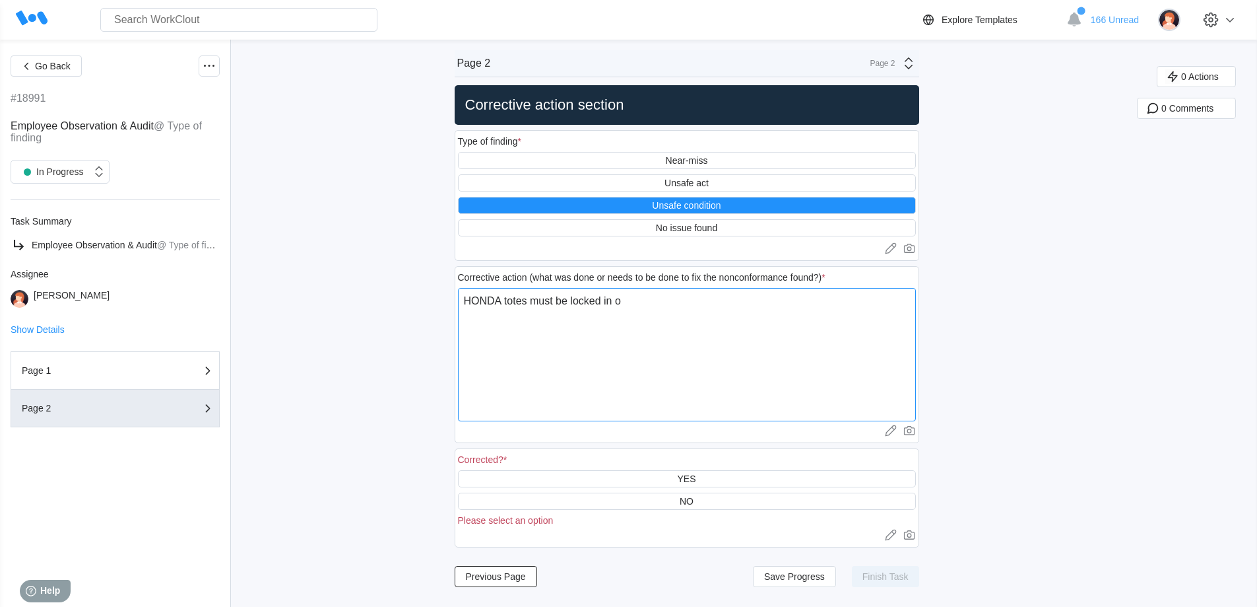
type textarea "x"
type textarea "HONDA totes must be locked in on"
type textarea "x"
type textarea "HONDA totes must be locked in on t"
type textarea "x"
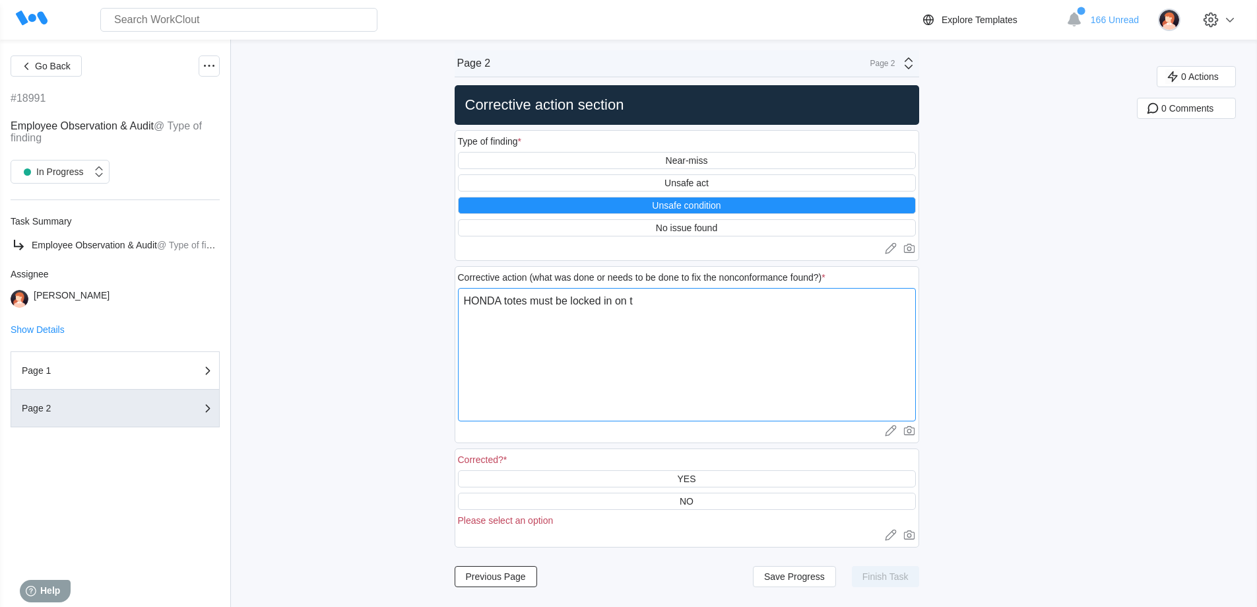
type textarea "HONDA totes must be locked in on th"
type textarea "x"
type textarea "HONDA totes must be locked in on the"
type textarea "x"
type textarea "HONDA totes must be locked in on the"
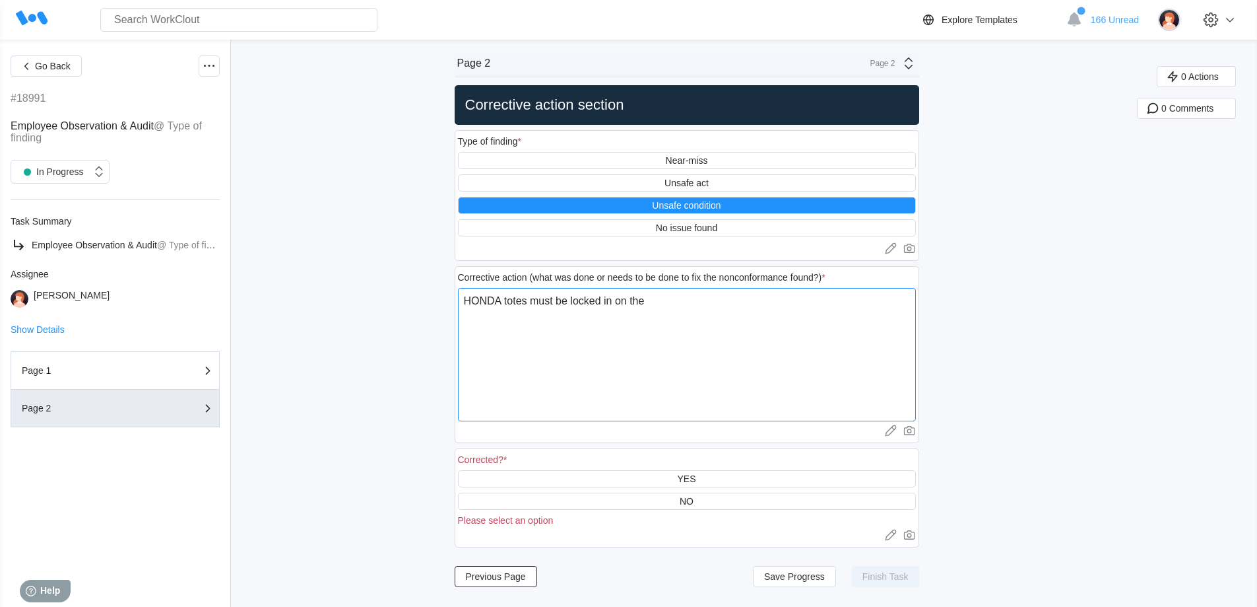
type textarea "x"
type textarea "HONDA totes must be locked in on the b"
type textarea "x"
type textarea "HONDA totes must be locked in on the bo"
type textarea "x"
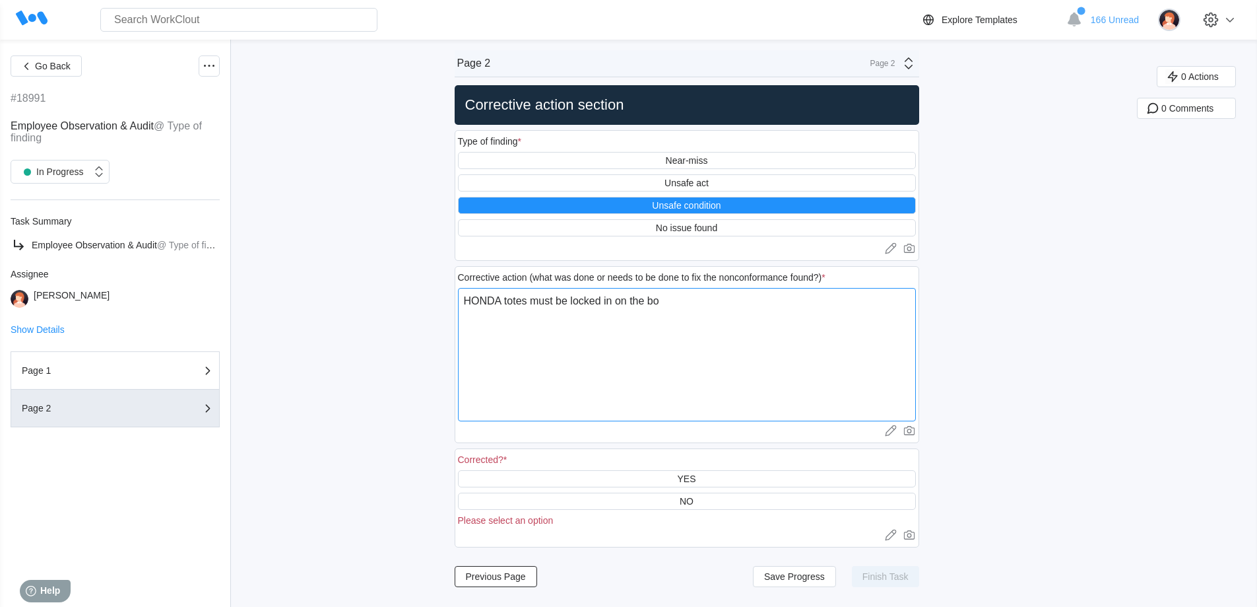
type textarea "HONDA totes must be locked in on the bor"
type textarea "x"
type textarea "HONDA totes must be locked in on the bo"
type textarea "x"
type textarea "HONDA totes must be locked in on the bot"
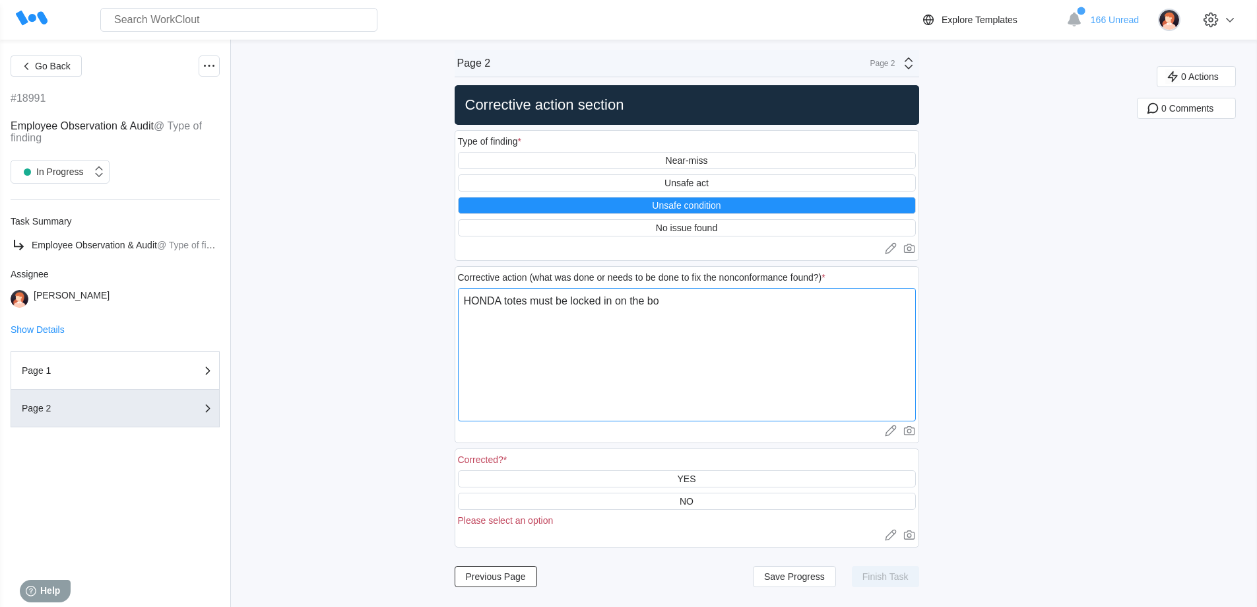
type textarea "x"
type textarea "HONDA totes must be locked in on the [PERSON_NAME]"
type textarea "x"
type textarea "HONDA totes must be locked in on the [PERSON_NAME]"
type textarea "x"
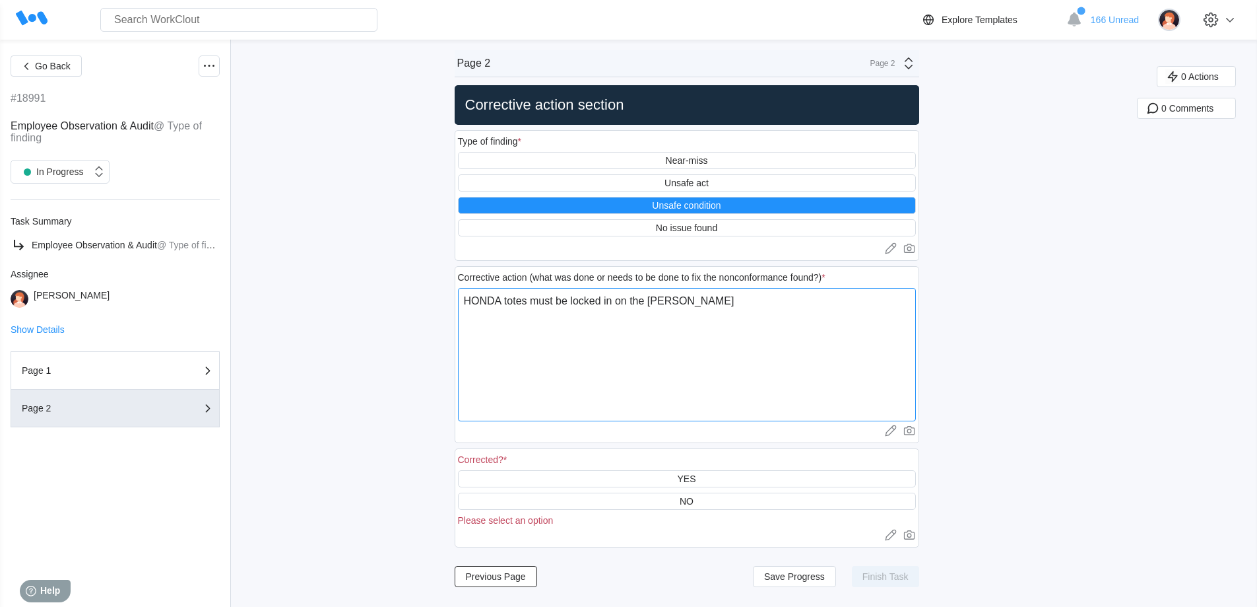
type textarea "HONDA totes must be locked in on the bottom"
type textarea "x"
type textarea "HONDA totes must be locked in on the bottom."
type textarea "x"
type textarea "HONDA totes must be locked in on the bottom."
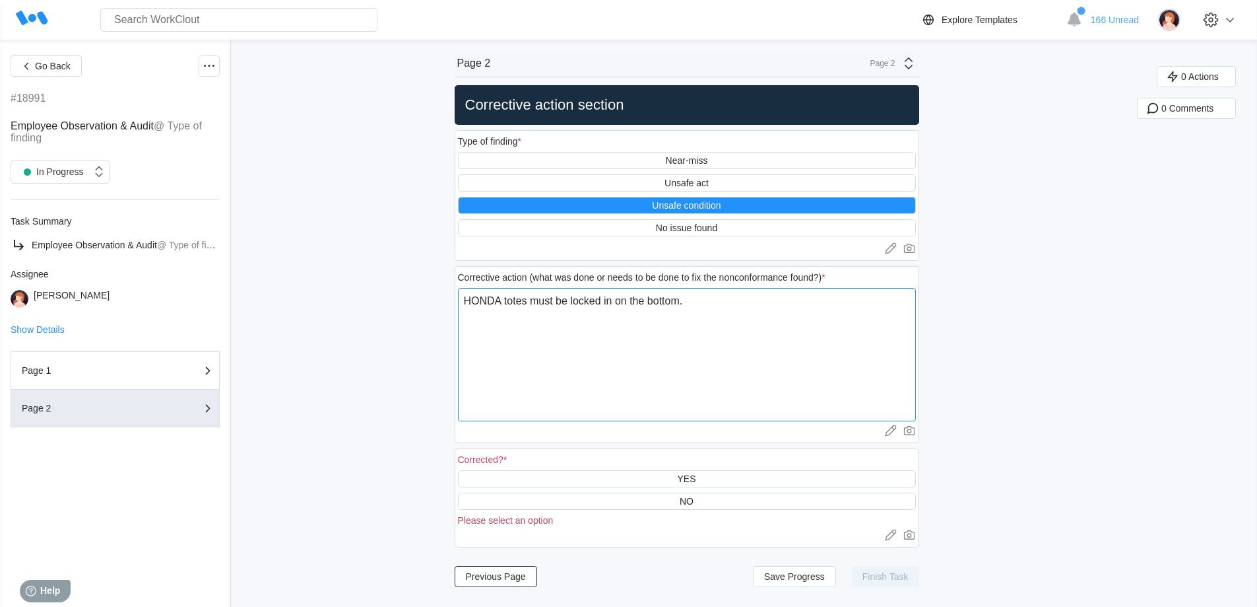
type textarea "x"
type textarea "HONDA totes must be locked in on the bottom. T"
type textarea "x"
type textarea "HONDA totes must be locked in on the bottom. Th"
type textarea "x"
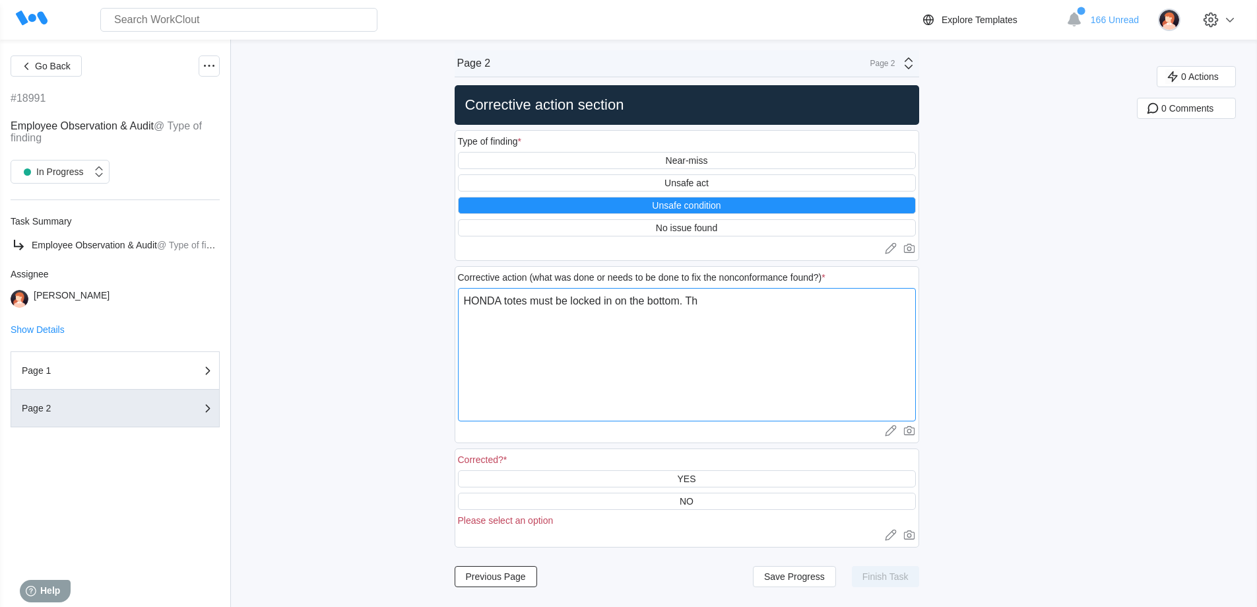
type textarea "HONDA totes must be locked in on the bottom. Thi"
type textarea "x"
type textarea "HONDA totes must be locked in on the bottom. This"
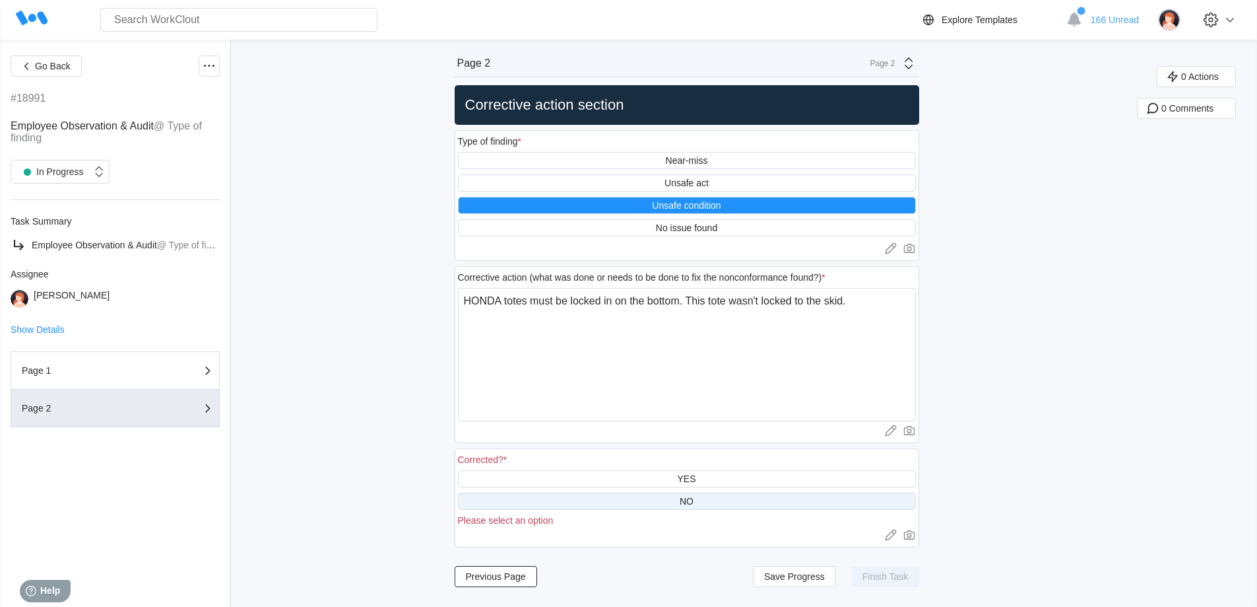
click at [686, 499] on div "NO" at bounding box center [687, 501] width 14 height 11
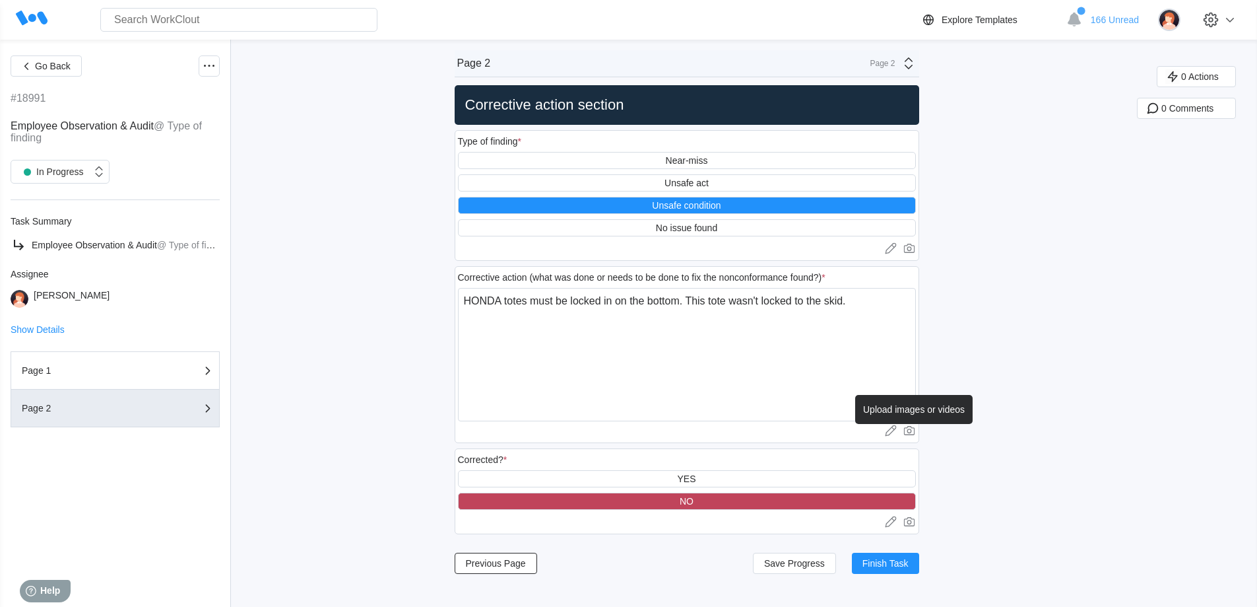
click at [911, 429] on icon at bounding box center [909, 430] width 5 height 5
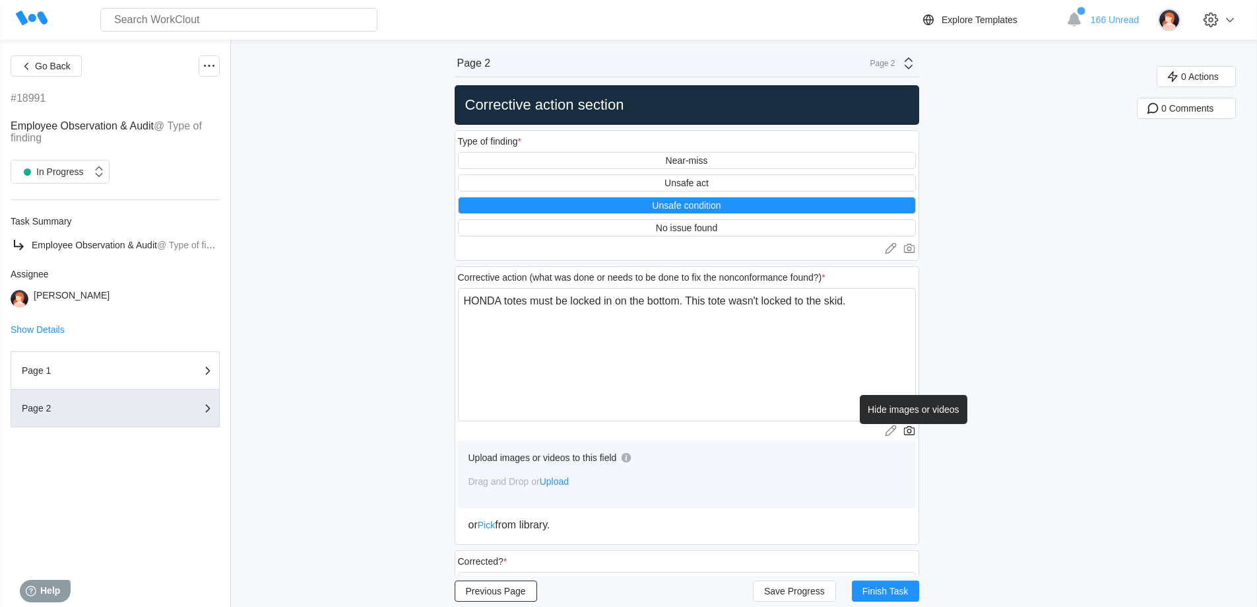
click at [911, 429] on icon at bounding box center [909, 430] width 5 height 5
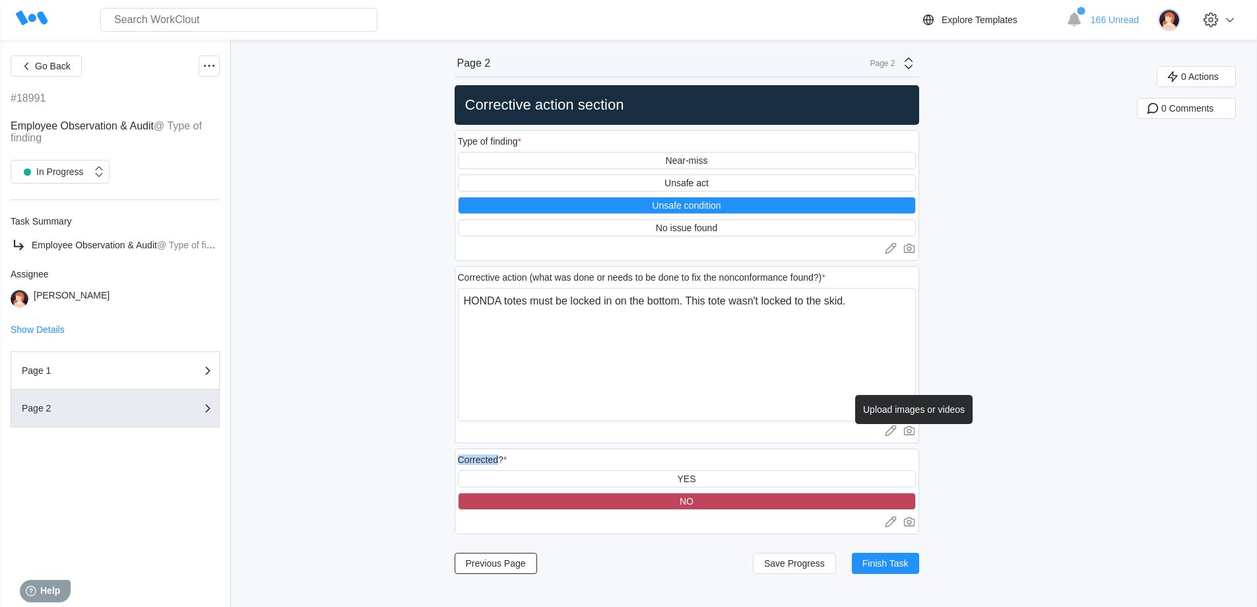
click at [911, 429] on icon at bounding box center [909, 430] width 5 height 5
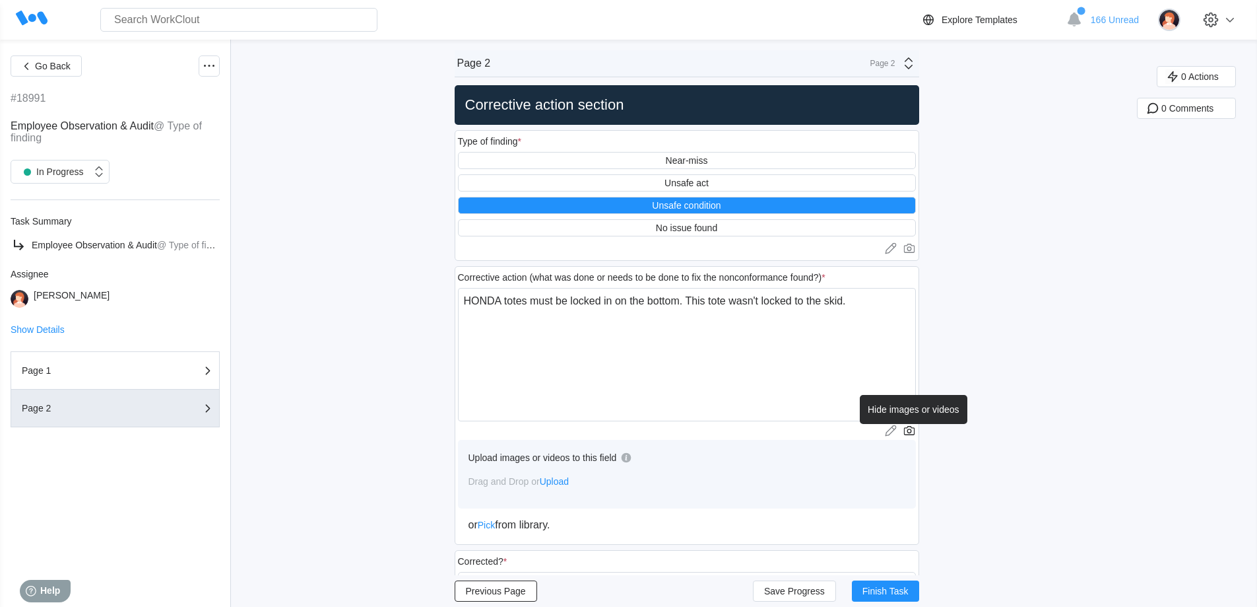
click at [911, 429] on icon at bounding box center [909, 430] width 5 height 5
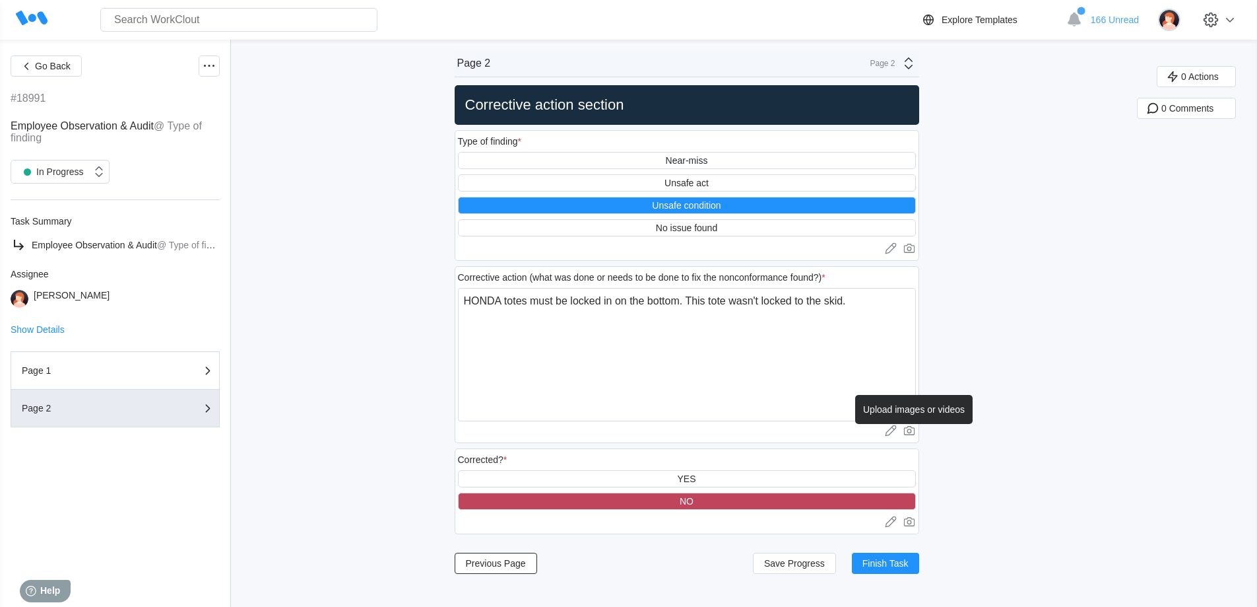
click at [910, 430] on icon at bounding box center [909, 430] width 13 height 13
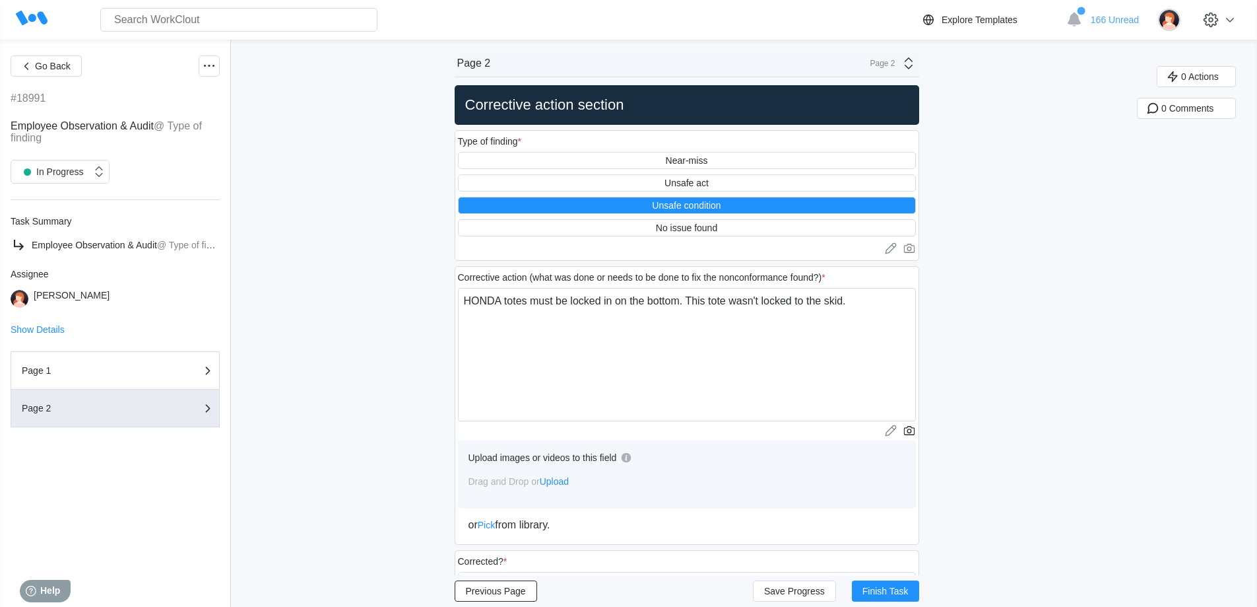
click at [559, 480] on span "Upload" at bounding box center [554, 481] width 29 height 11
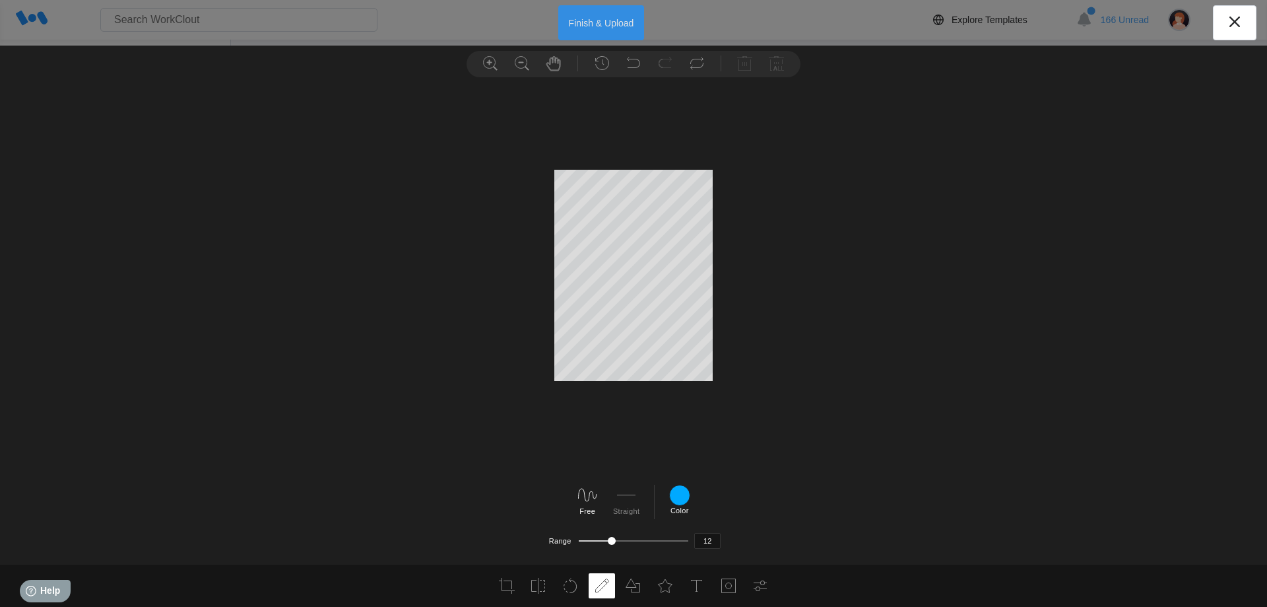
click at [591, 21] on button "Finish & Upload" at bounding box center [601, 22] width 86 height 35
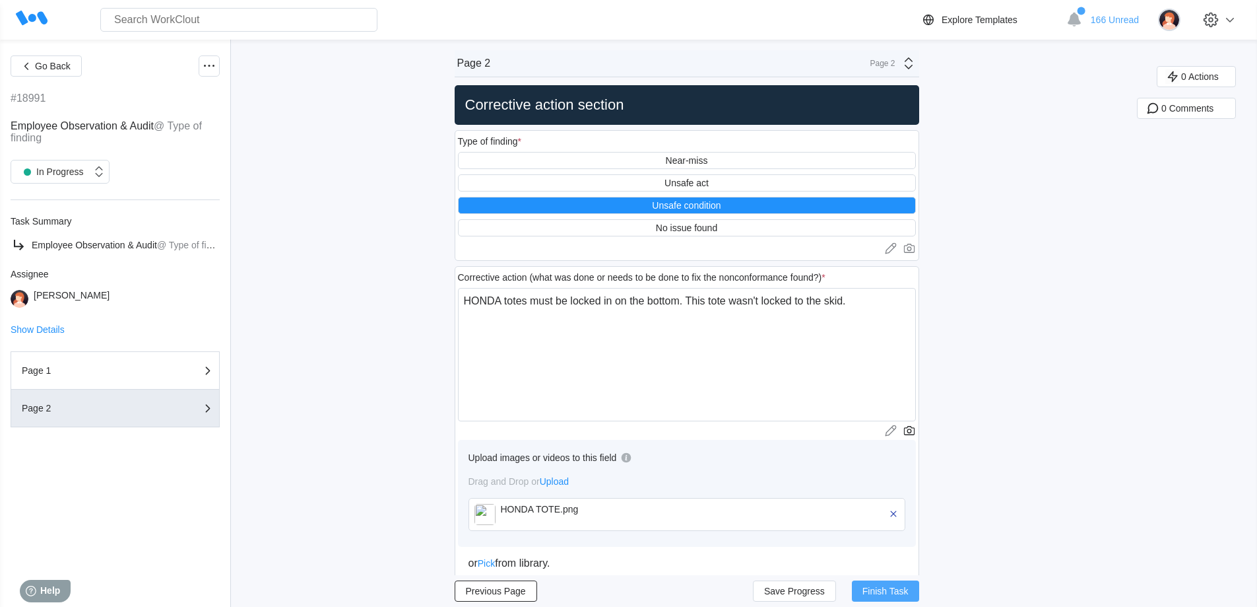
click at [875, 585] on button "Finish Task" at bounding box center [885, 590] width 67 height 21
